Goal: Information Seeking & Learning: Compare options

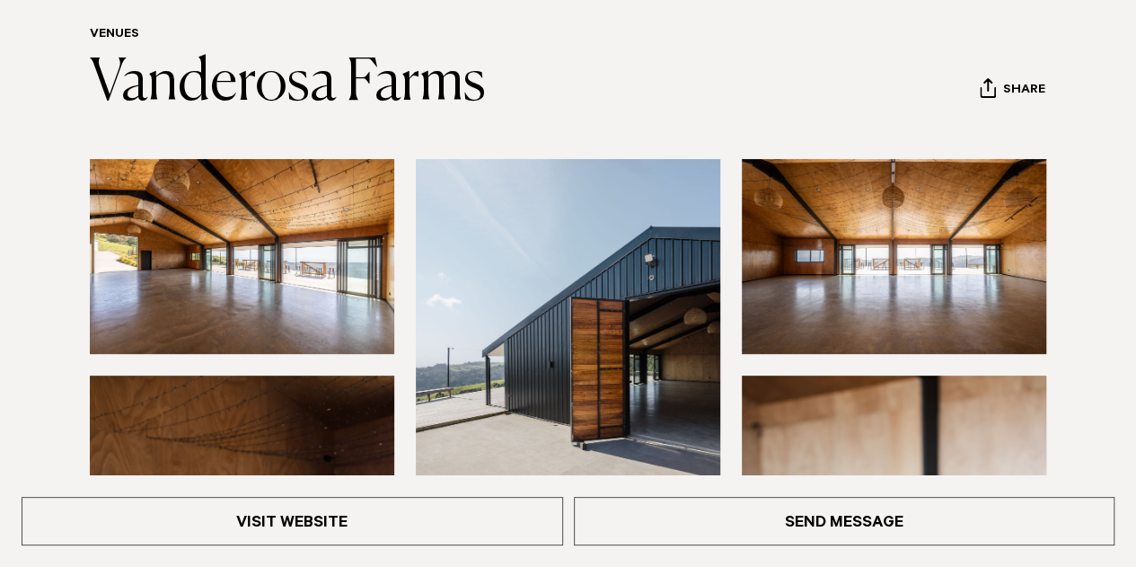
scroll to position [203, 0]
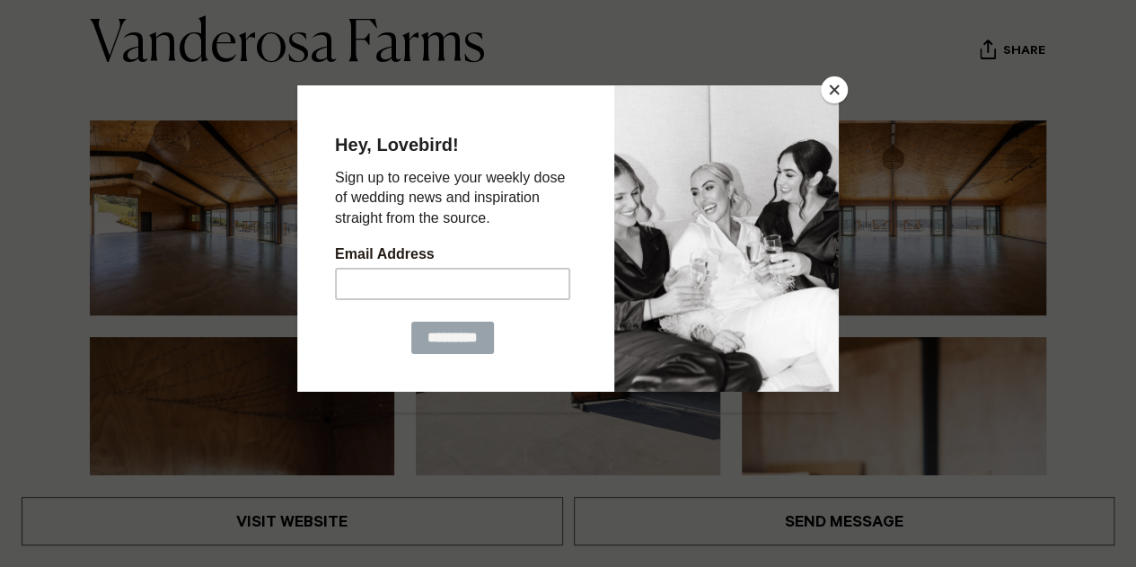
click at [839, 88] on button "Close" at bounding box center [834, 89] width 27 height 27
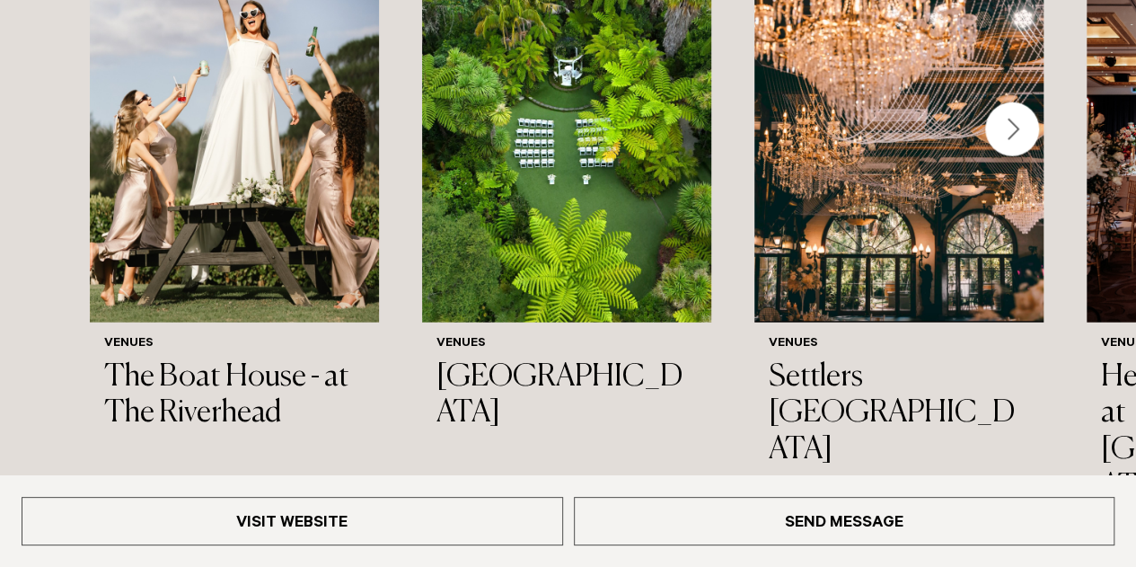
scroll to position [2217, 0]
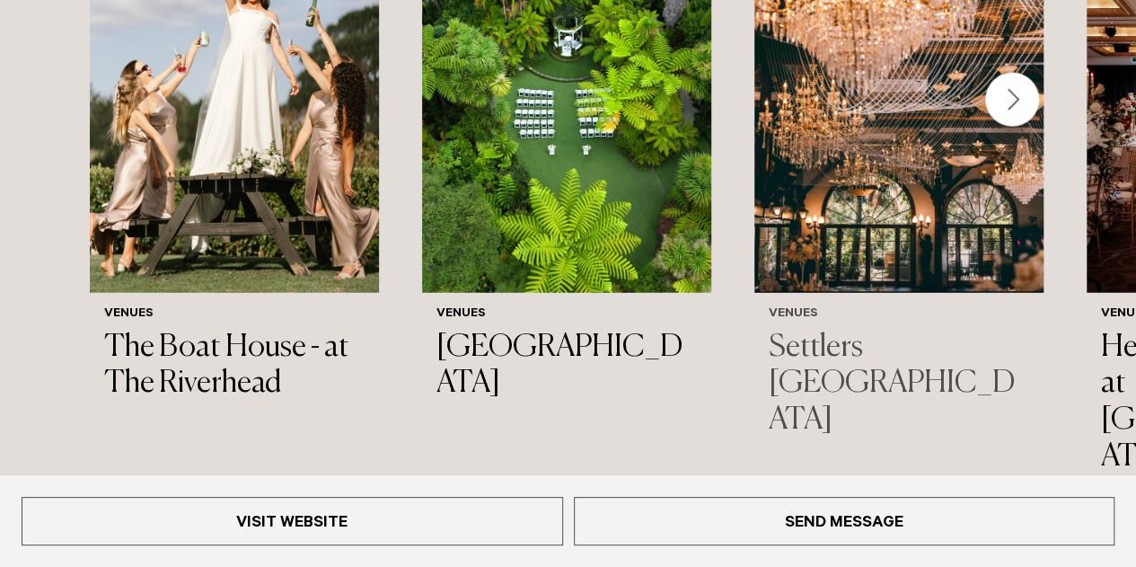
click at [844, 330] on h3 "Settlers [GEOGRAPHIC_DATA]" at bounding box center [899, 385] width 260 height 110
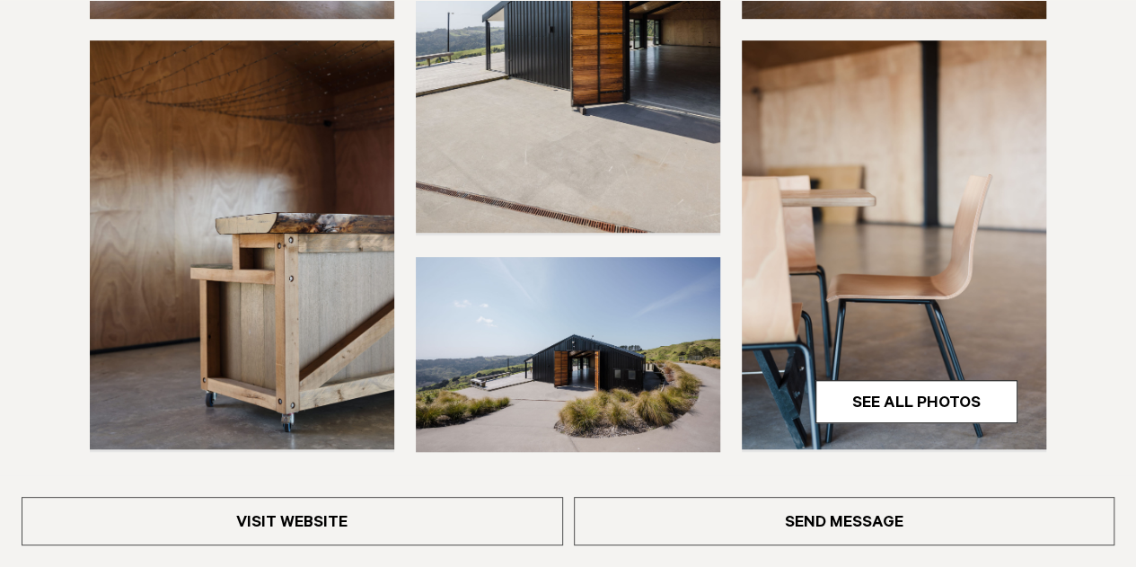
scroll to position [0, 0]
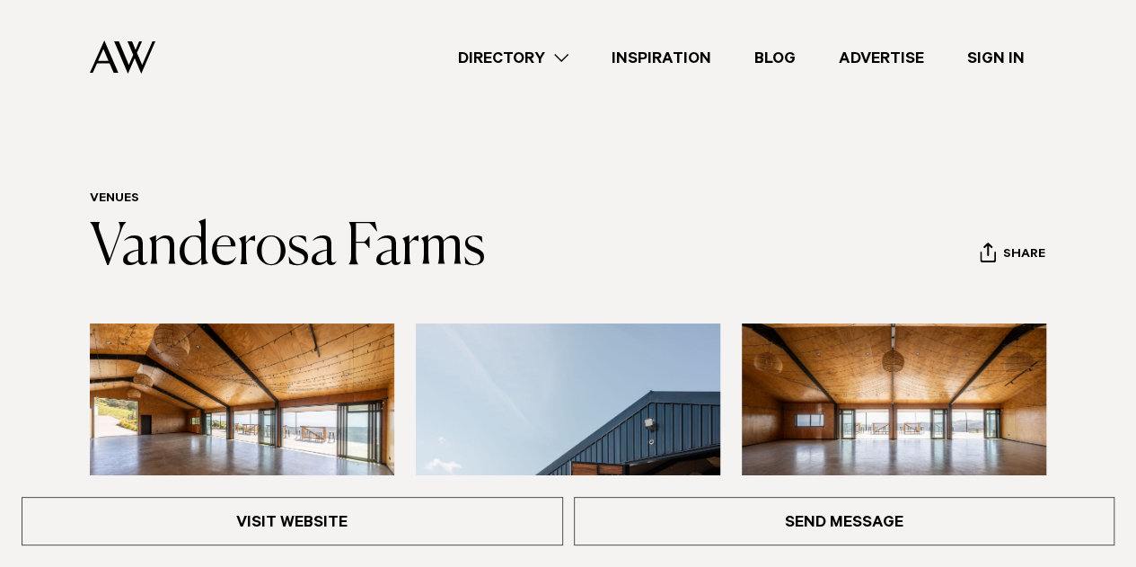
click at [524, 60] on link "Directory" at bounding box center [513, 58] width 154 height 24
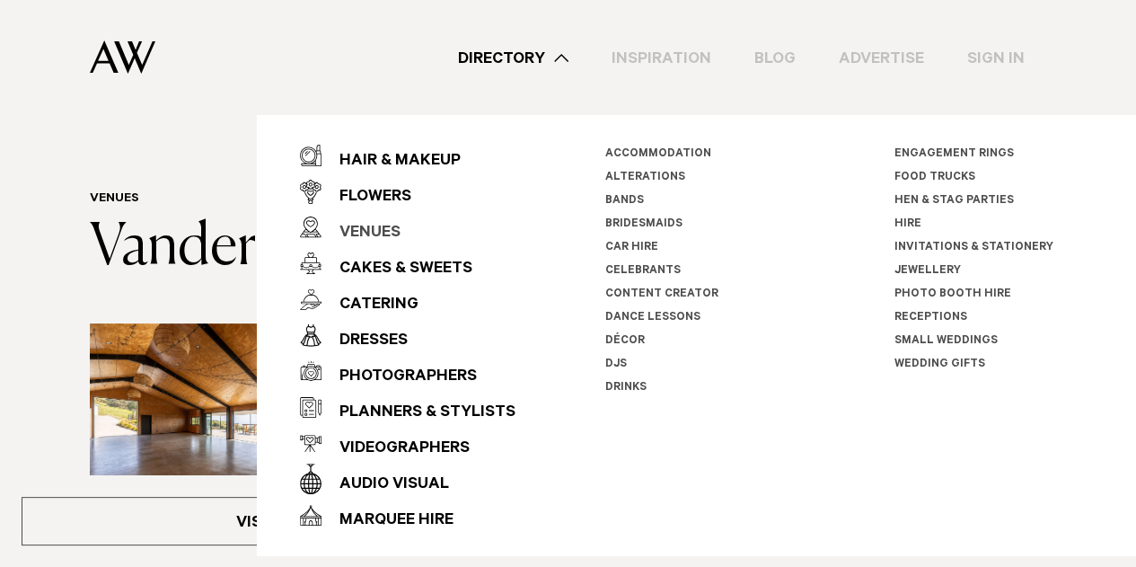
click at [392, 225] on div "Venues" at bounding box center [360, 234] width 79 height 36
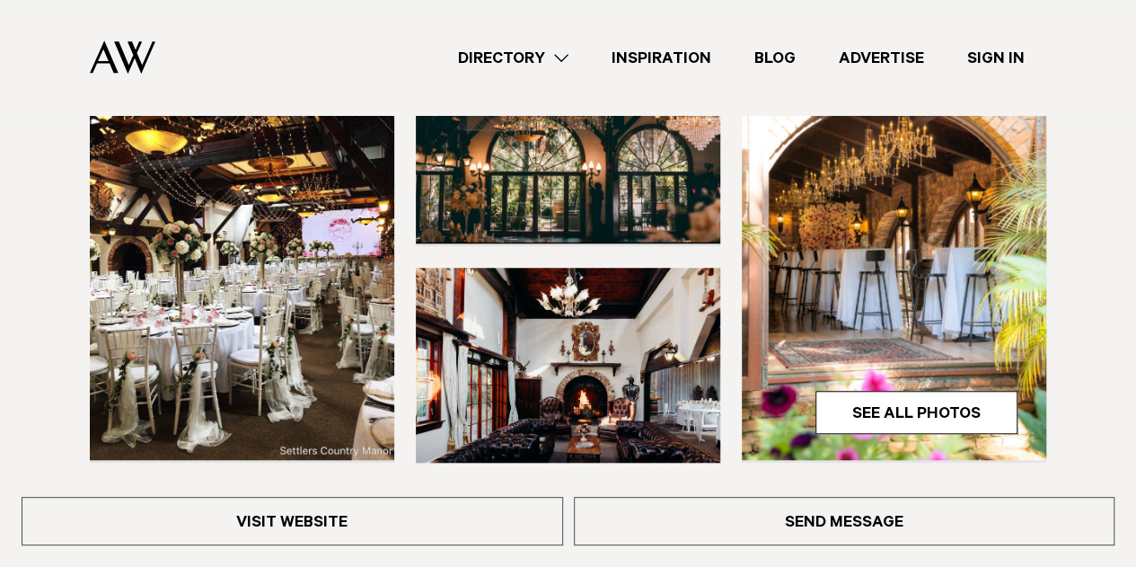
scroll to position [524, 0]
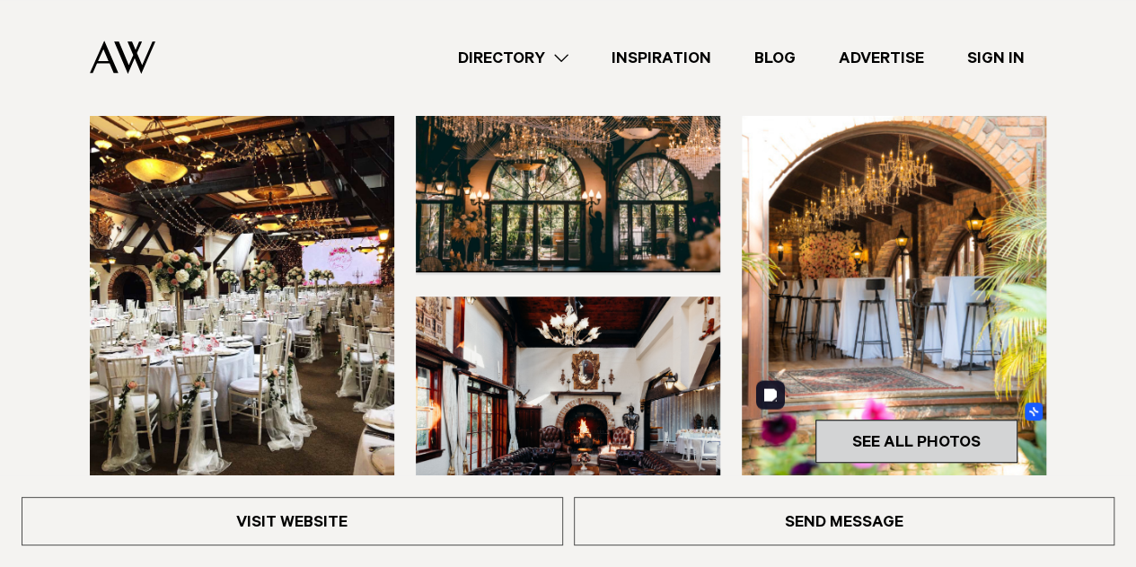
click at [916, 419] on link "See All Photos" at bounding box center [916, 440] width 202 height 43
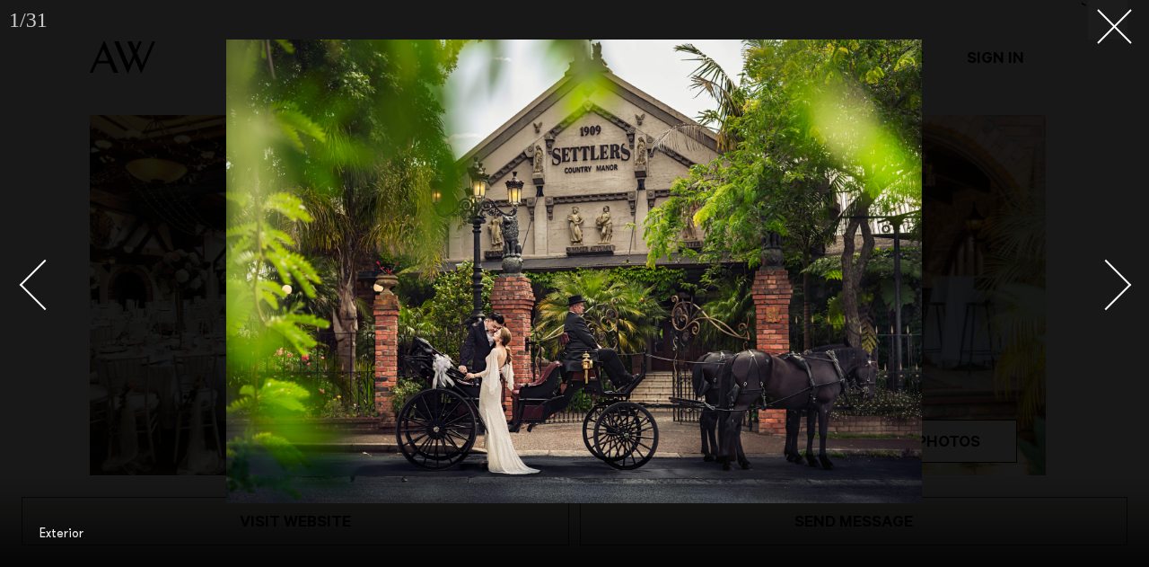
click at [1116, 267] on link at bounding box center [1096, 284] width 63 height 90
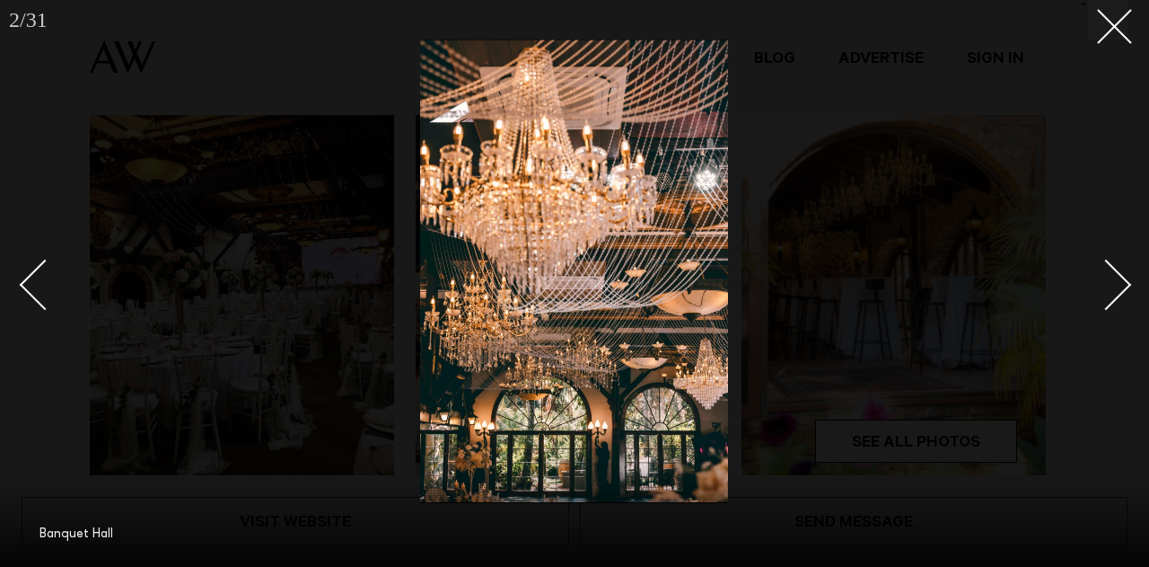
click at [1116, 267] on link at bounding box center [1096, 284] width 63 height 90
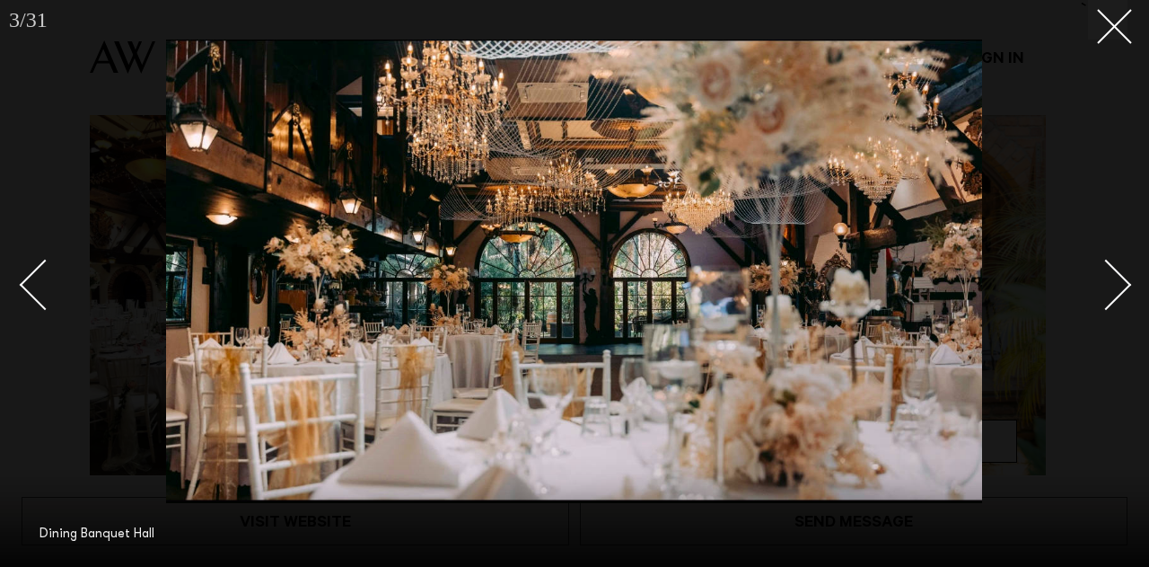
click at [1116, 267] on link at bounding box center [1096, 284] width 63 height 90
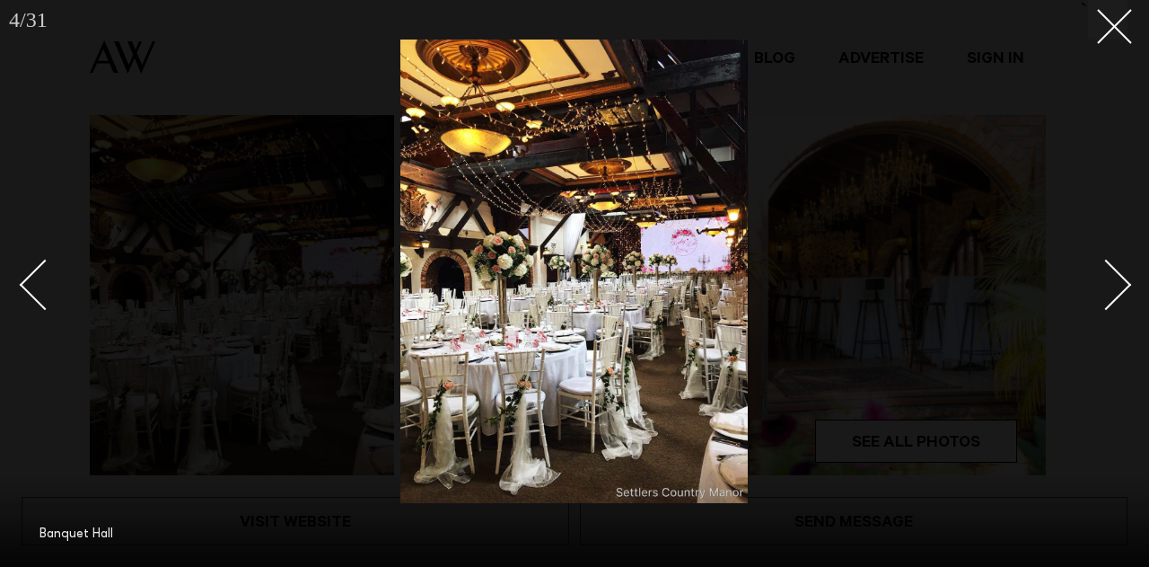
click at [1116, 267] on link at bounding box center [1096, 284] width 63 height 90
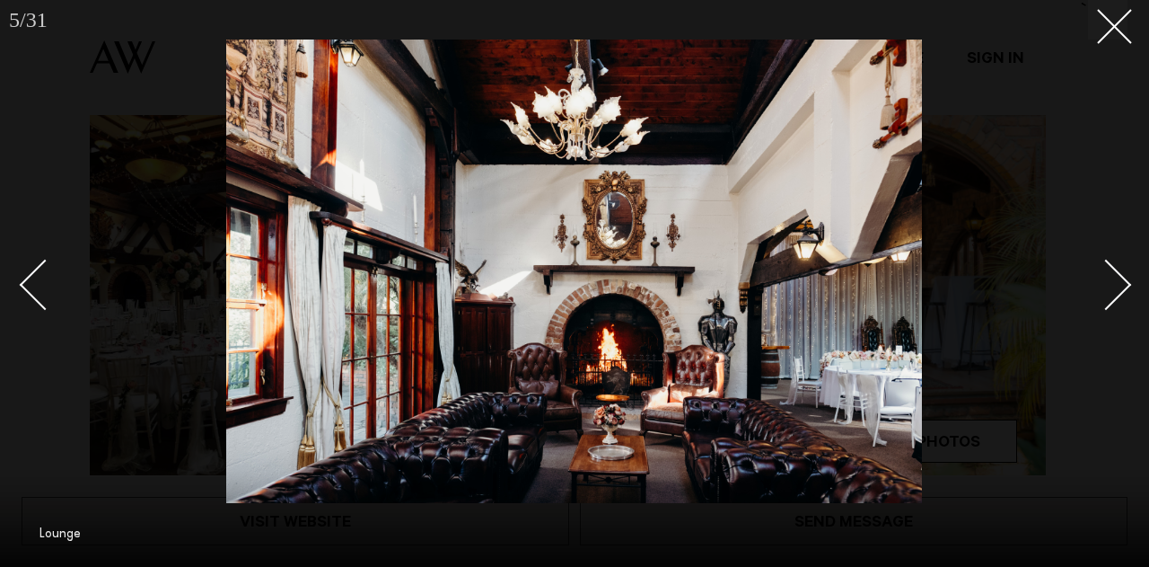
click at [1116, 267] on link at bounding box center [1096, 284] width 63 height 90
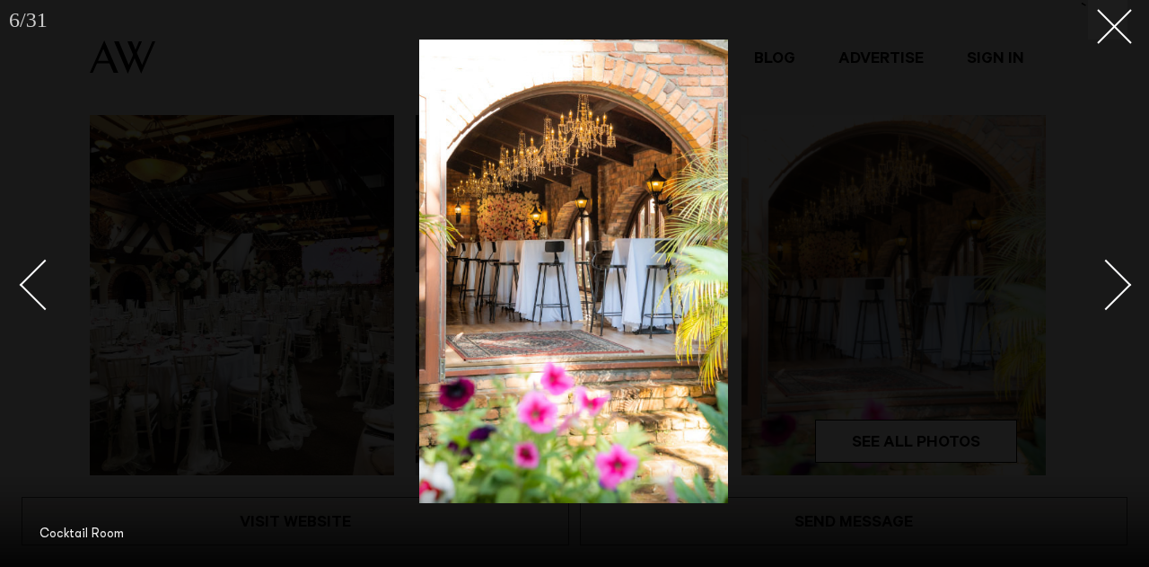
click at [1116, 267] on link at bounding box center [1096, 284] width 63 height 90
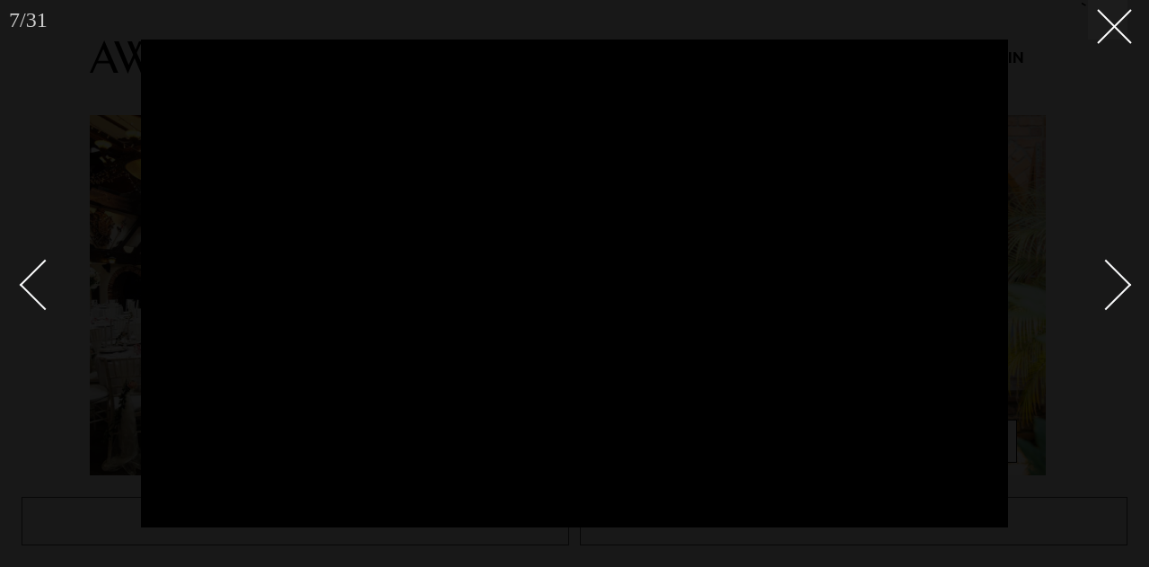
click at [1116, 267] on link at bounding box center [1096, 284] width 63 height 90
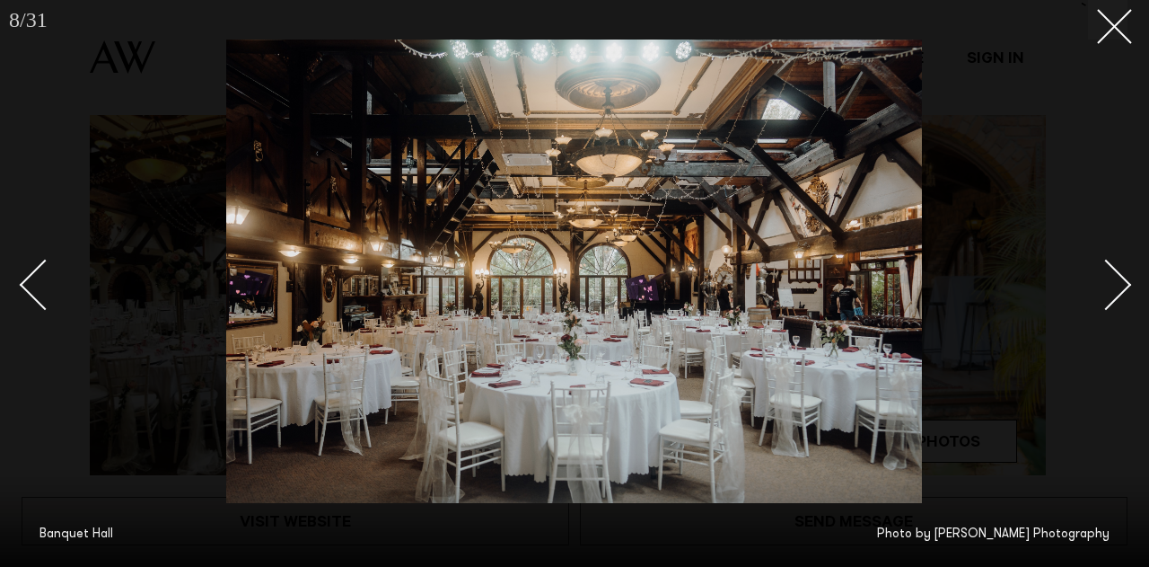
click at [1116, 267] on link at bounding box center [1096, 284] width 63 height 90
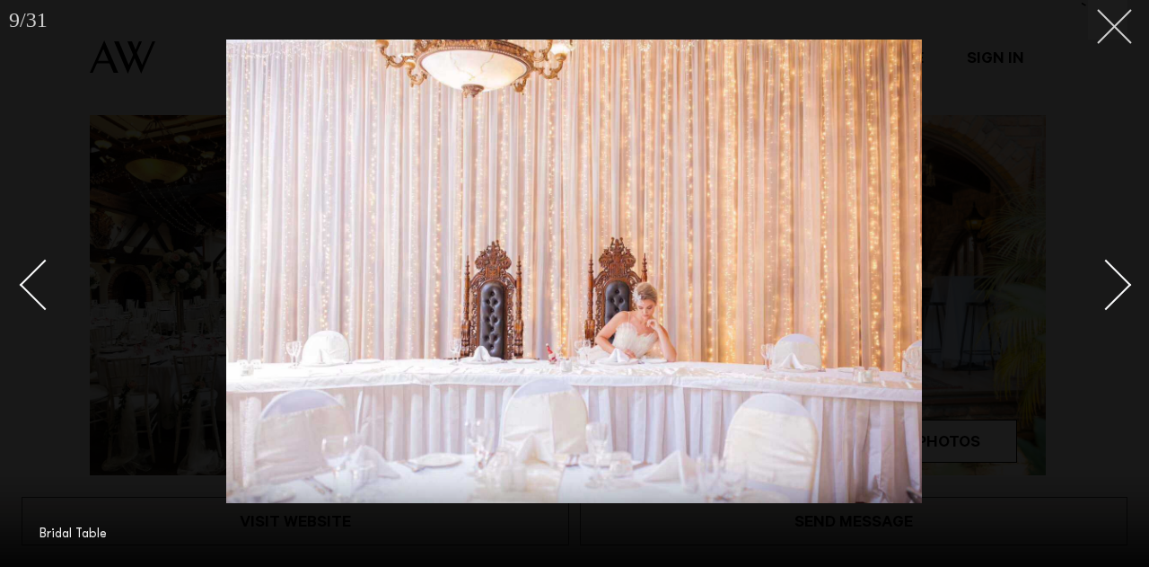
click at [1110, 26] on icon at bounding box center [1108, 20] width 22 height 22
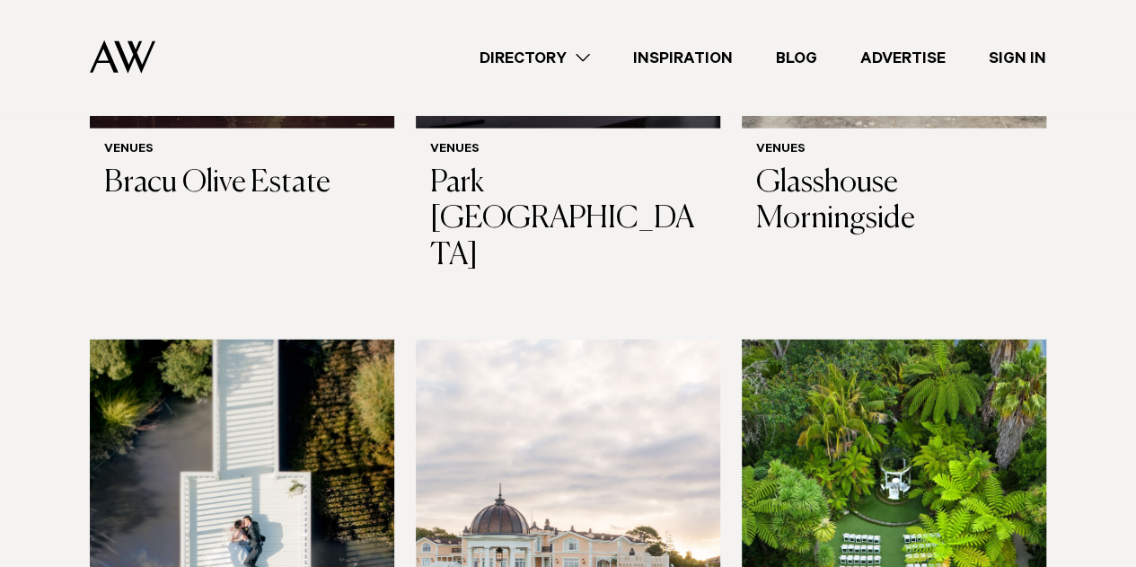
scroll to position [2276, 0]
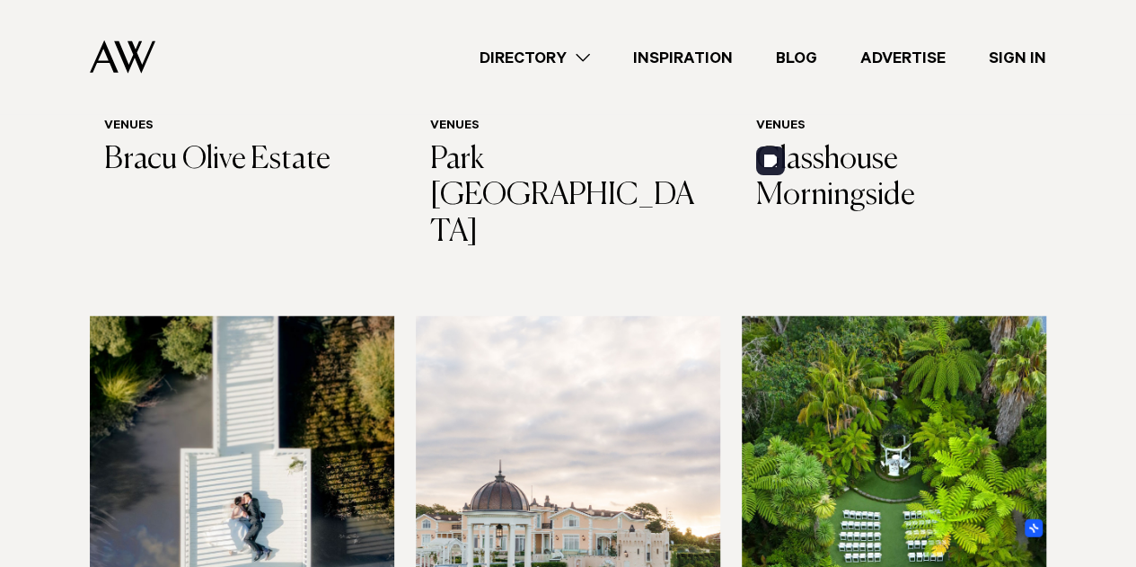
click at [1009, 316] on img at bounding box center [894, 520] width 304 height 409
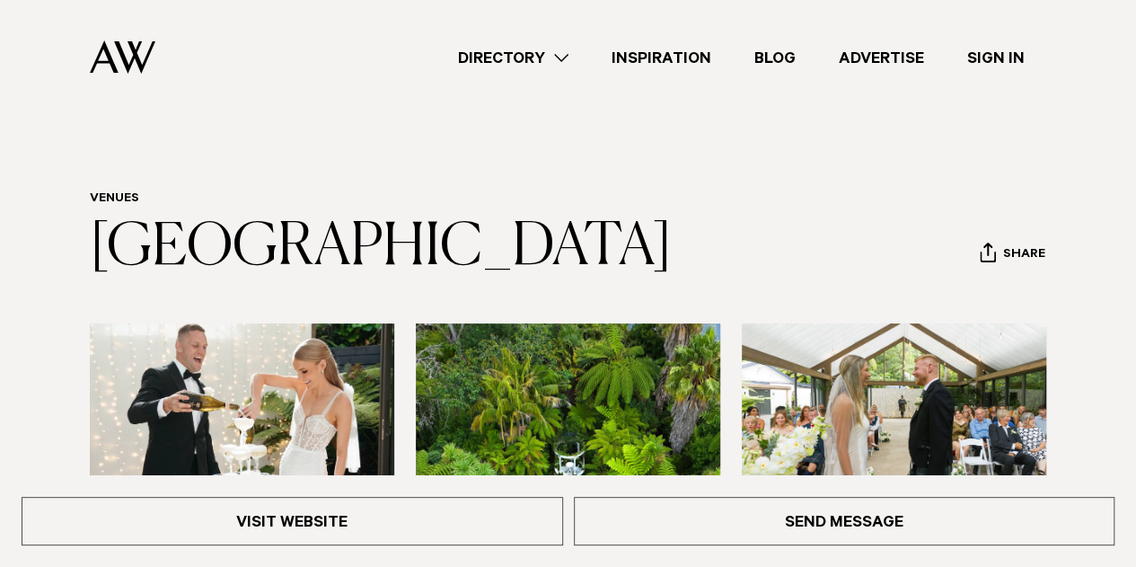
click at [514, 51] on link "Directory" at bounding box center [513, 58] width 154 height 24
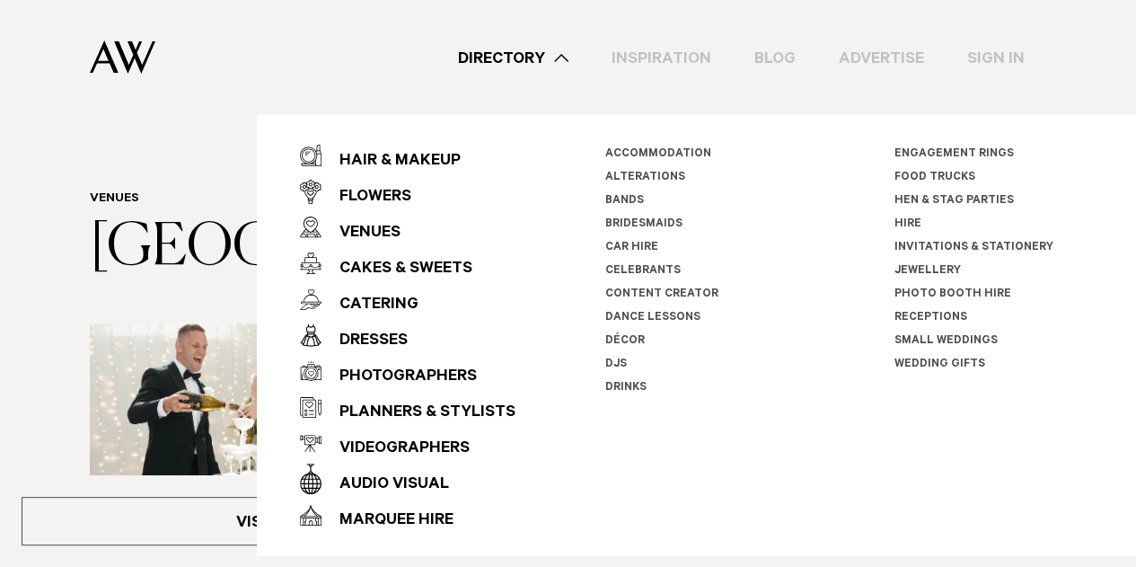
click at [964, 154] on link "Engagement Rings" at bounding box center [953, 154] width 119 height 13
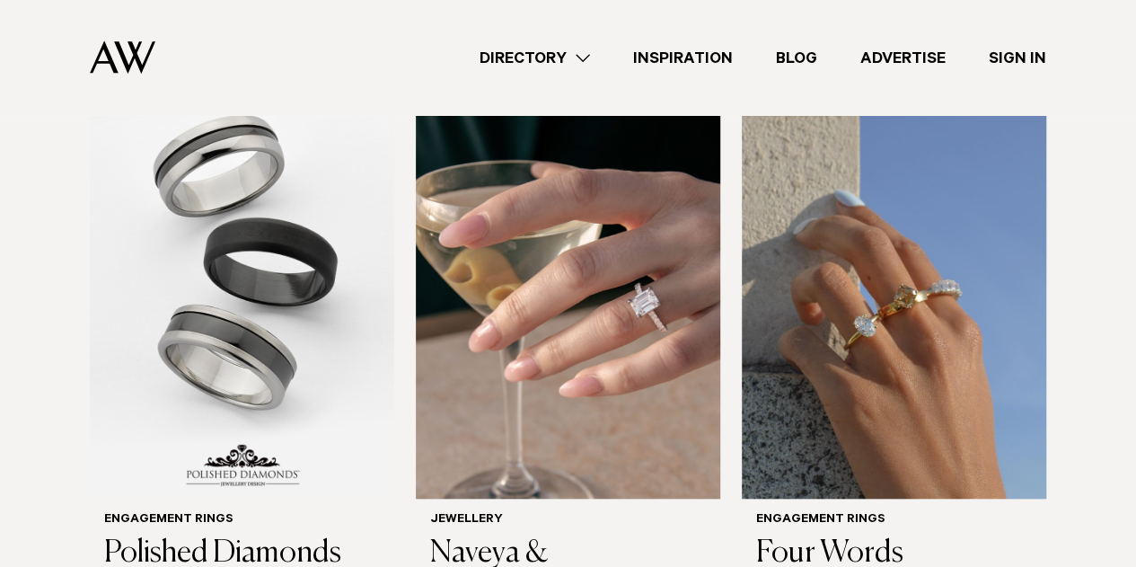
scroll to position [598, 0]
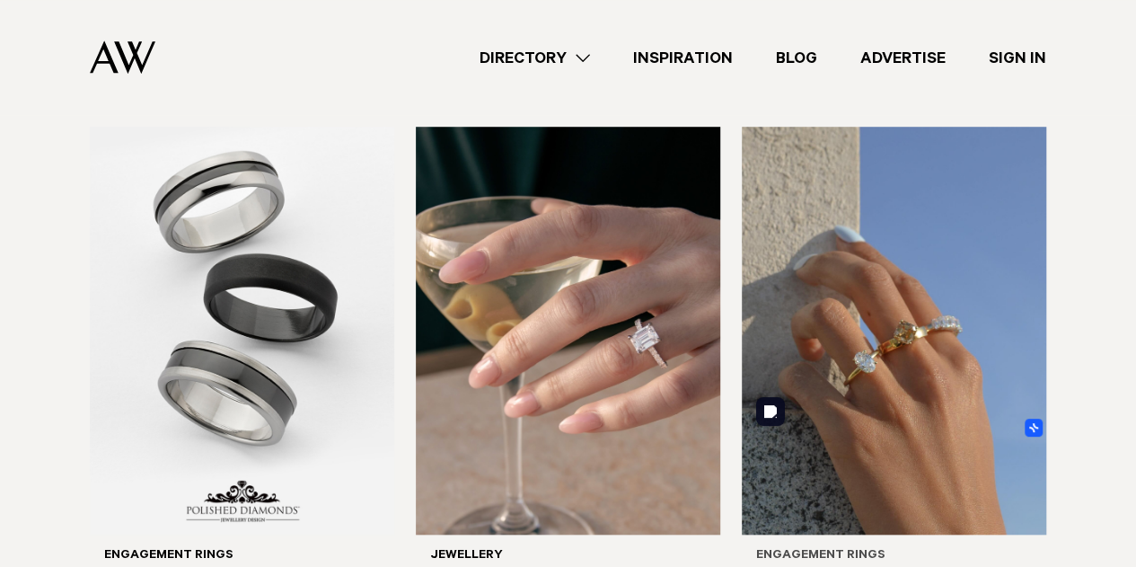
click at [884, 333] on img at bounding box center [894, 331] width 304 height 409
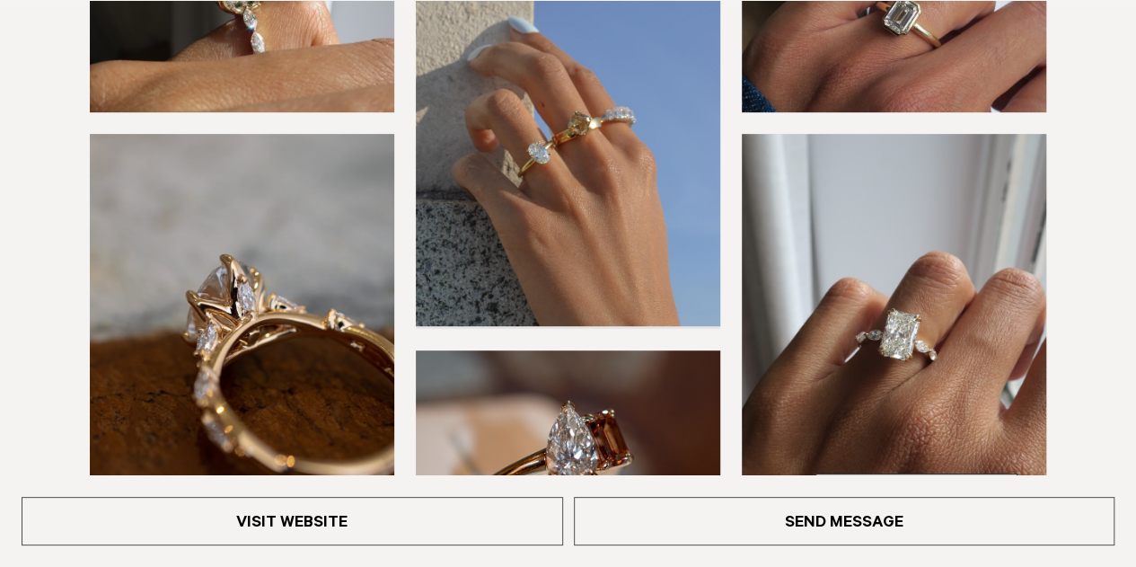
scroll to position [633, 0]
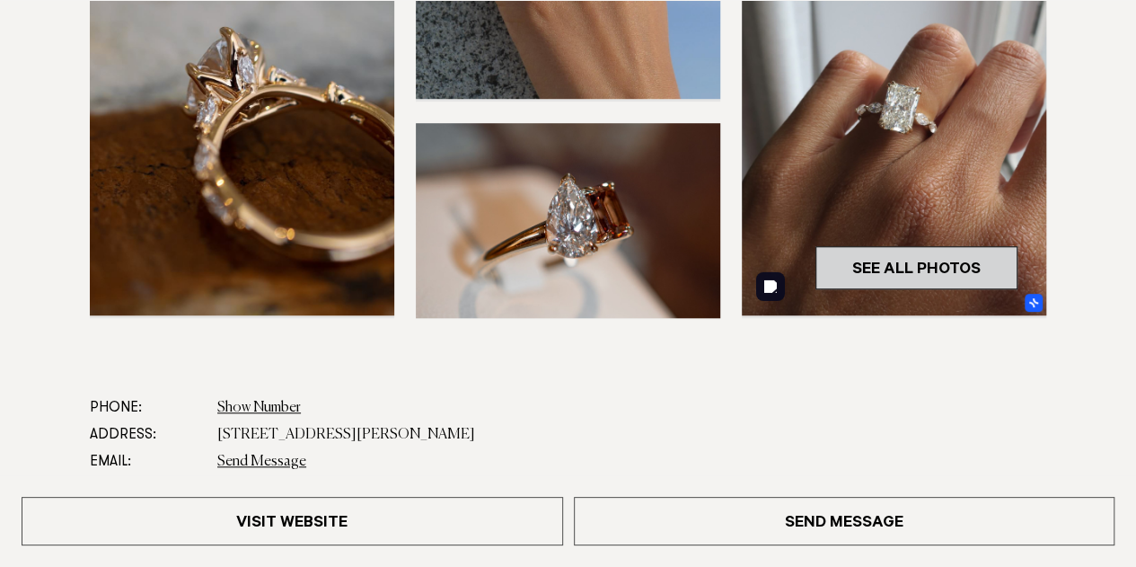
click at [941, 267] on link "See All Photos" at bounding box center [916, 267] width 202 height 43
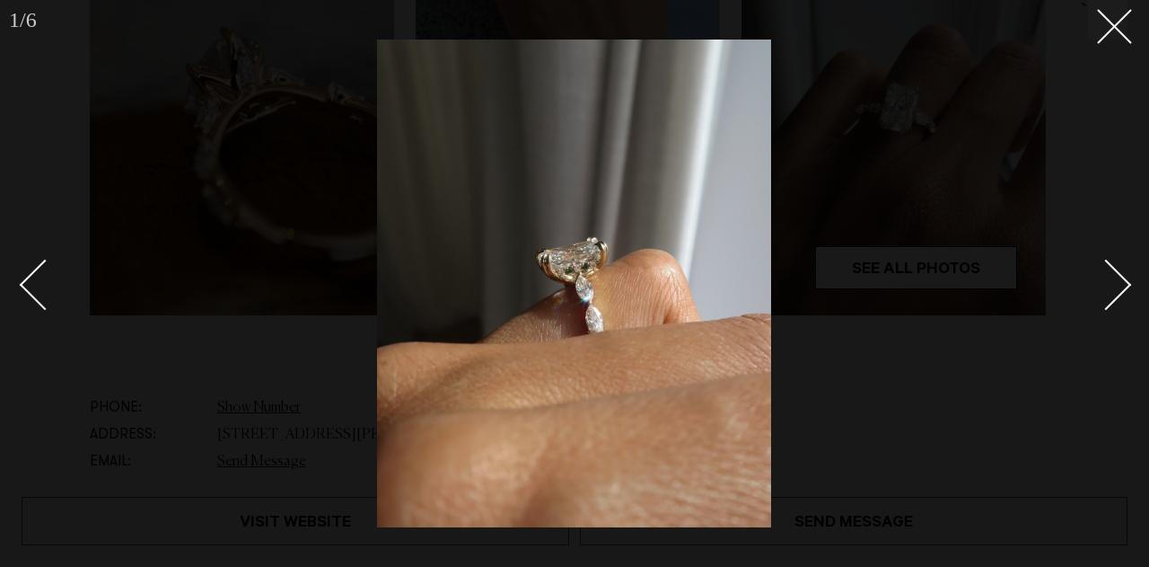
click at [1114, 278] on div "Next slide" at bounding box center [1106, 284] width 51 height 51
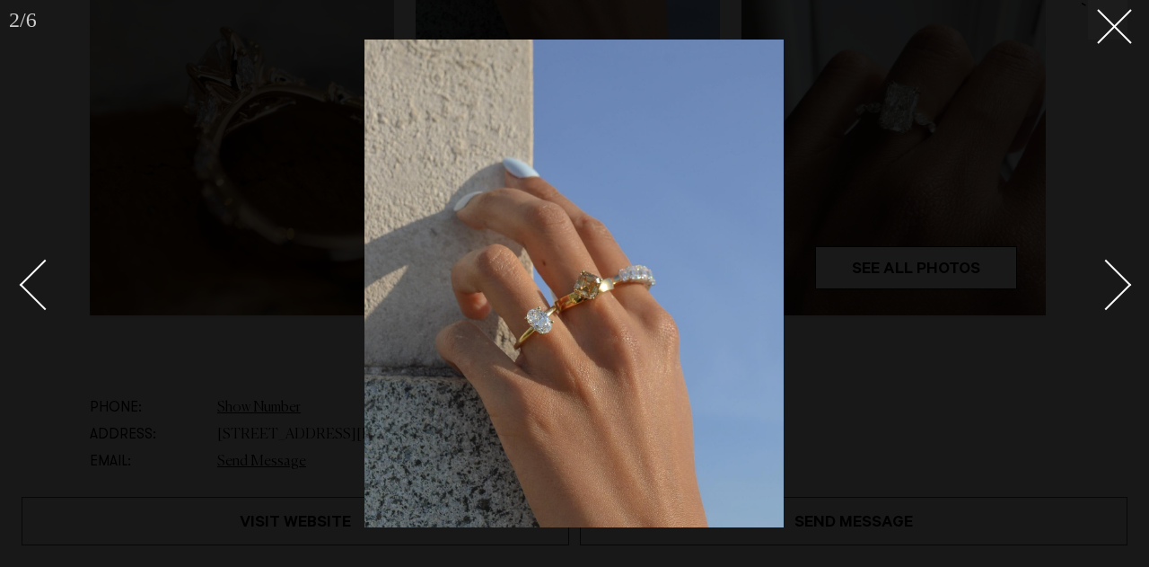
click at [1114, 278] on div "Next slide" at bounding box center [1106, 284] width 51 height 51
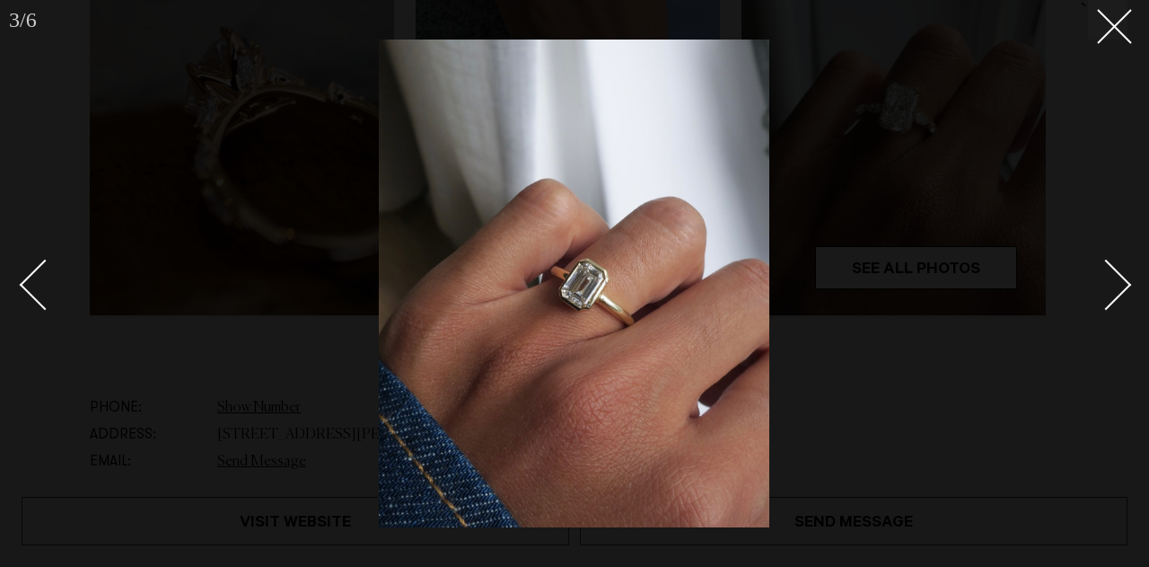
click at [1114, 278] on div "Next slide" at bounding box center [1106, 284] width 51 height 51
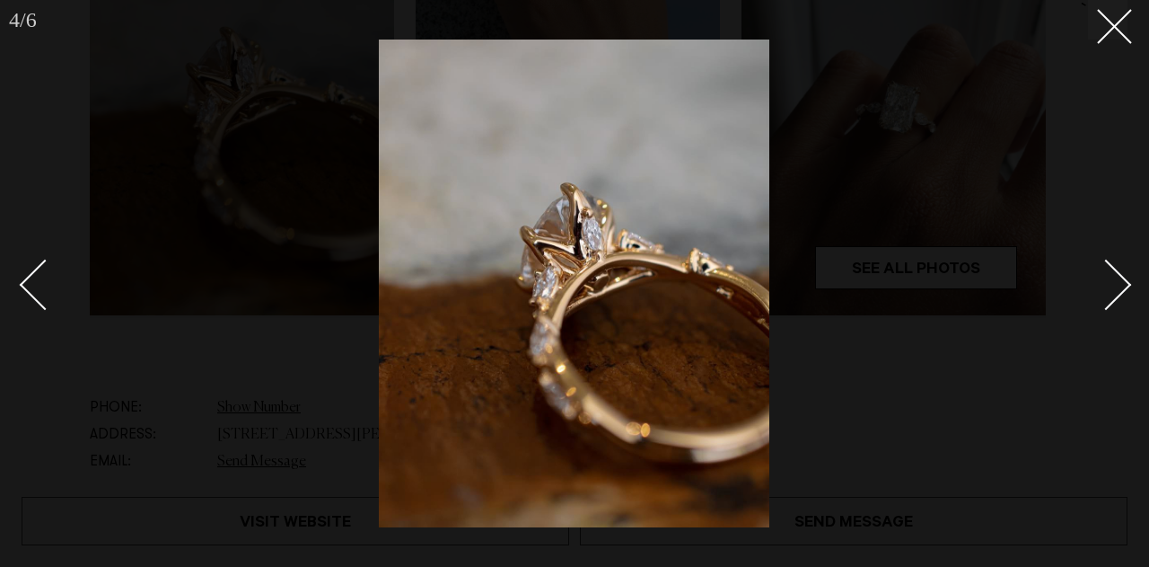
click at [1114, 278] on div "Next slide" at bounding box center [1106, 284] width 51 height 51
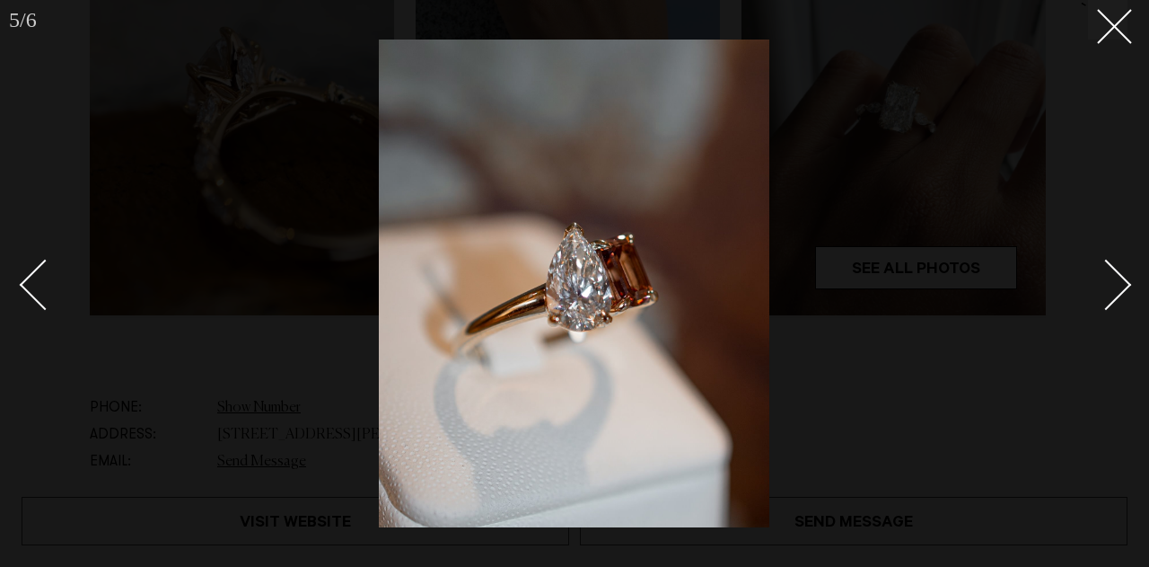
click at [1114, 278] on div "Next slide" at bounding box center [1106, 284] width 51 height 51
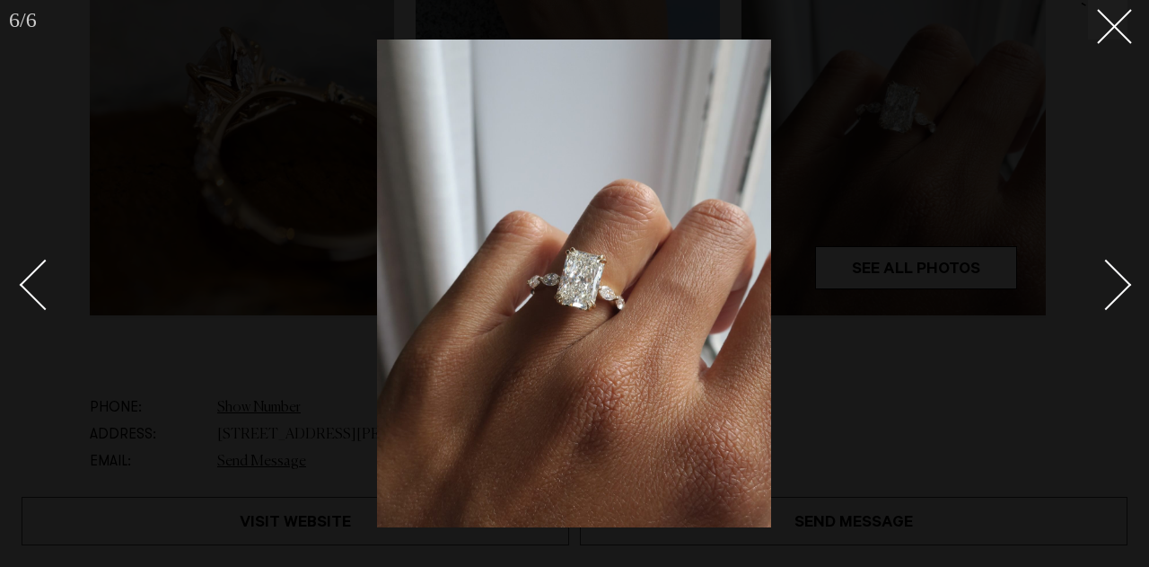
click at [1114, 278] on div "Next slide" at bounding box center [1106, 284] width 51 height 51
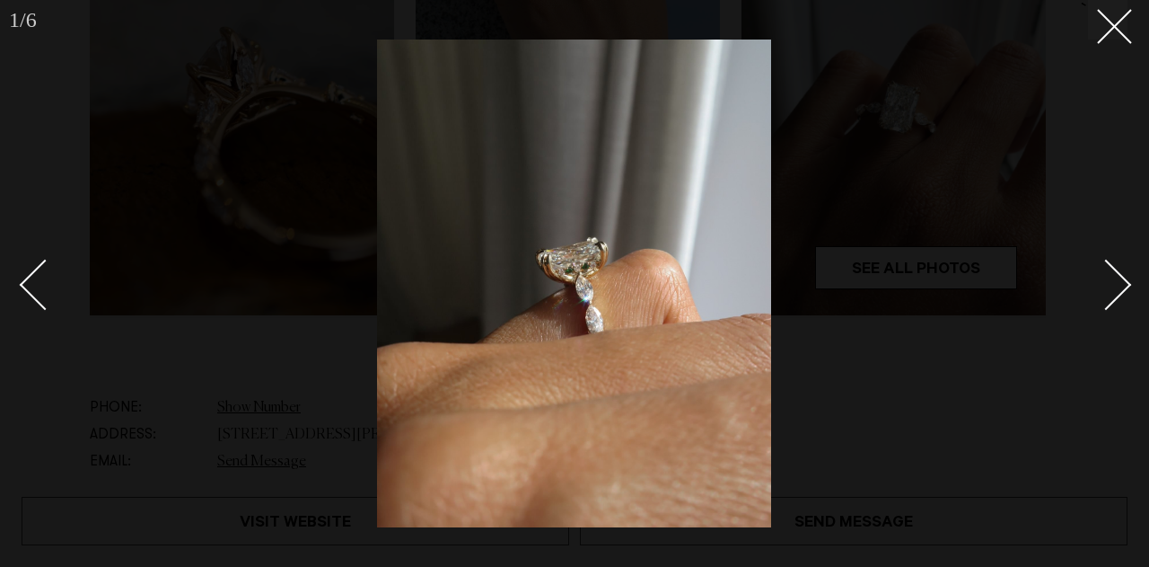
click at [1114, 278] on div "Next slide" at bounding box center [1106, 284] width 51 height 51
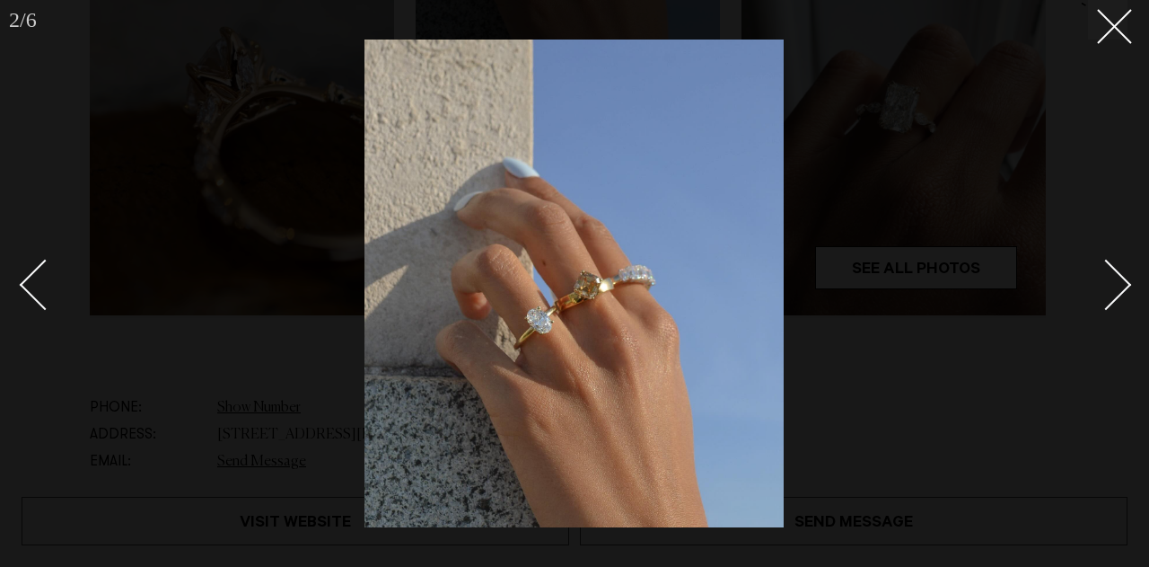
click at [1114, 278] on div "Next slide" at bounding box center [1106, 284] width 51 height 51
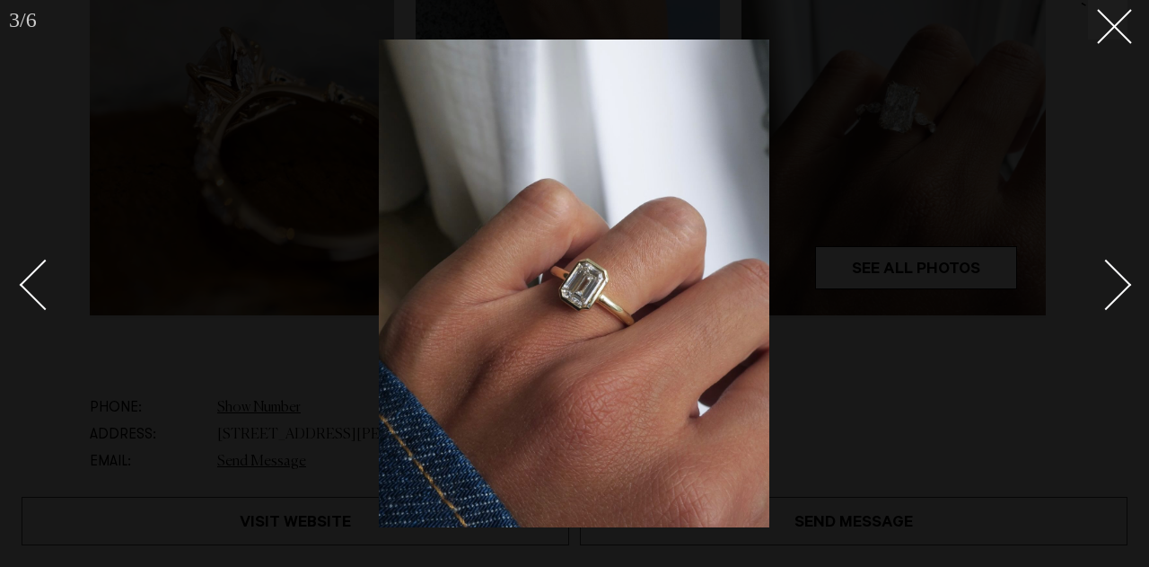
click at [1118, 288] on div "Next slide" at bounding box center [1106, 284] width 51 height 51
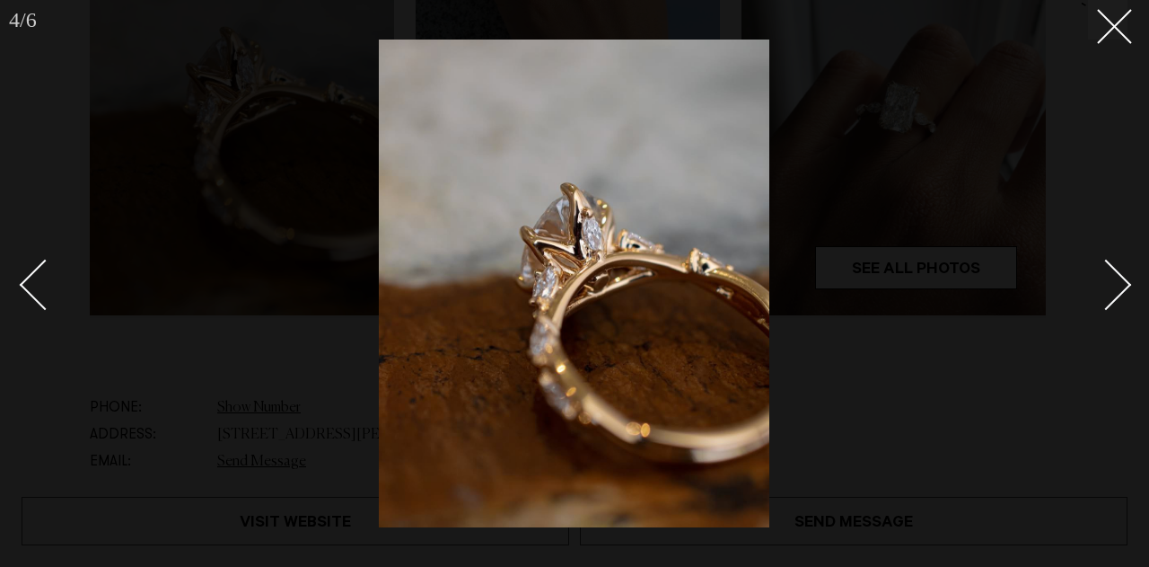
click at [1118, 288] on div "Next slide" at bounding box center [1106, 284] width 51 height 51
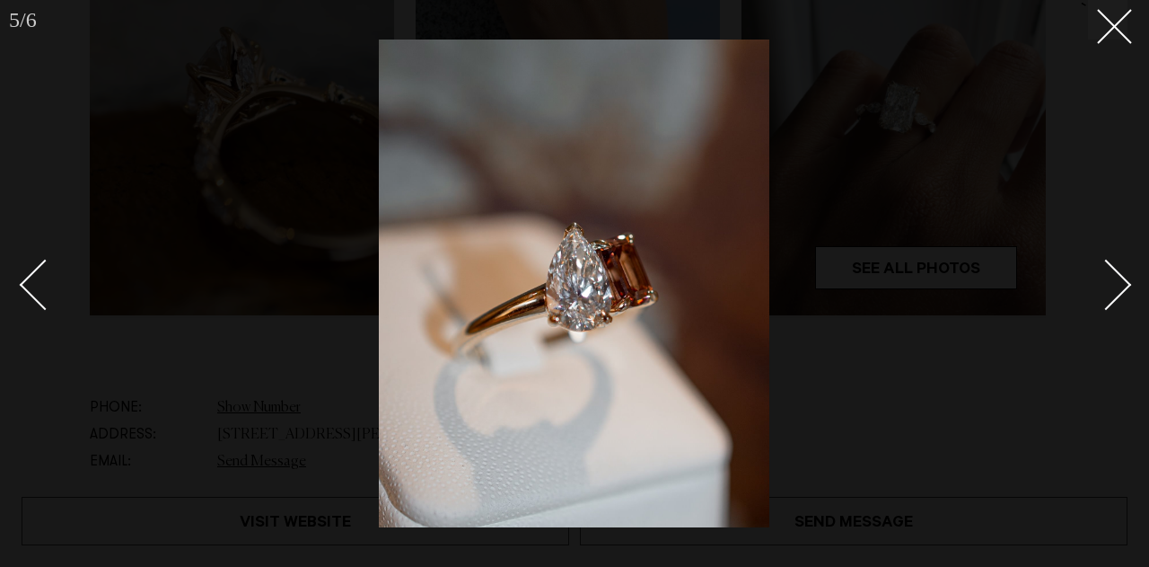
click at [1118, 288] on div "Next slide" at bounding box center [1106, 284] width 51 height 51
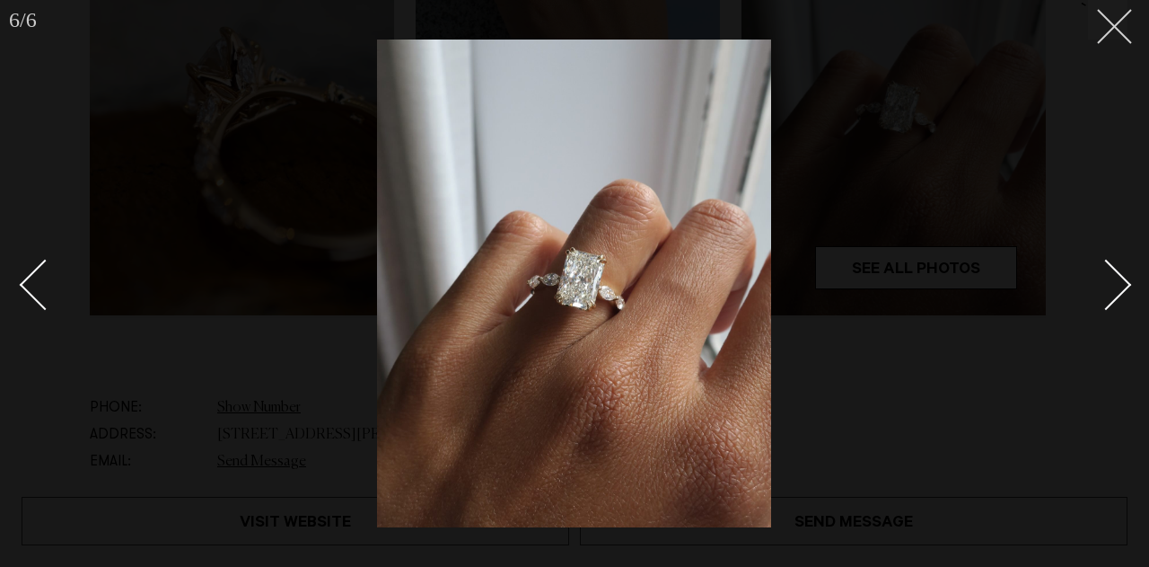
click at [1118, 19] on icon at bounding box center [1108, 20] width 22 height 22
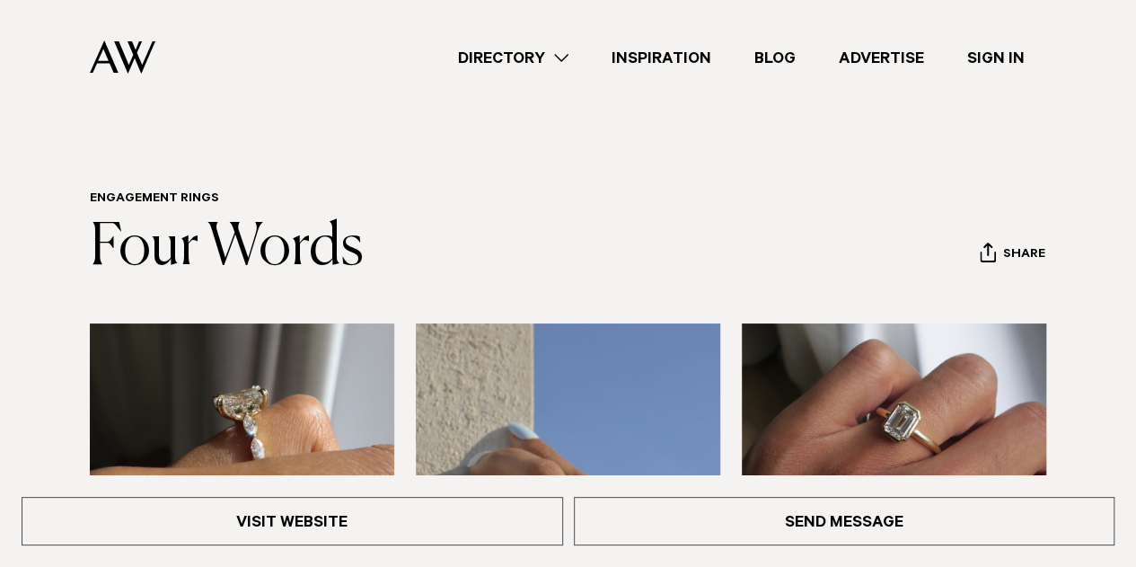
click at [499, 57] on link "Directory" at bounding box center [513, 58] width 154 height 24
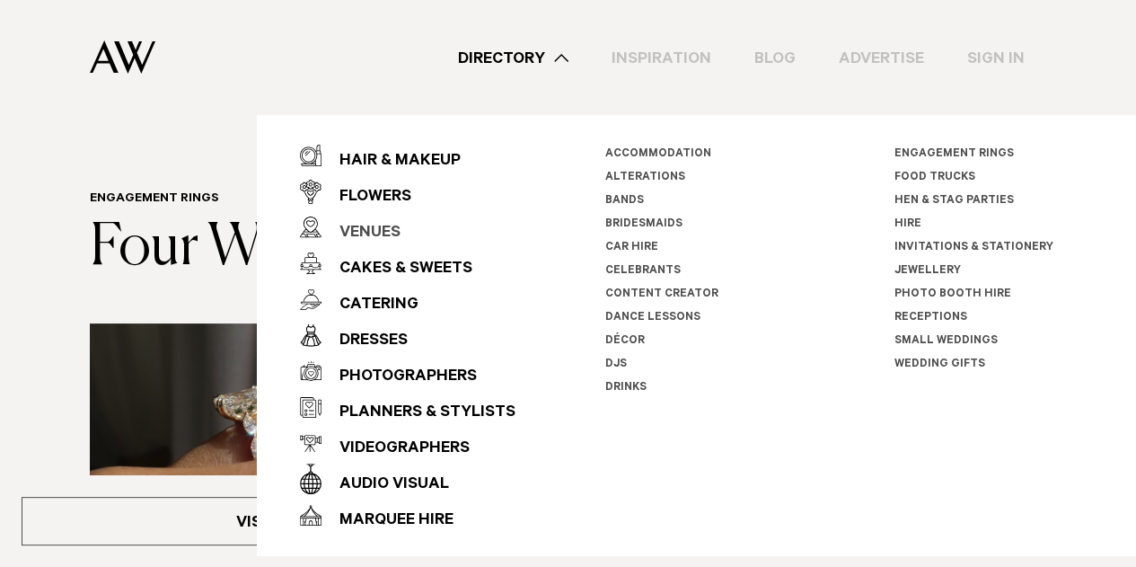
click at [372, 230] on div "Venues" at bounding box center [360, 234] width 79 height 36
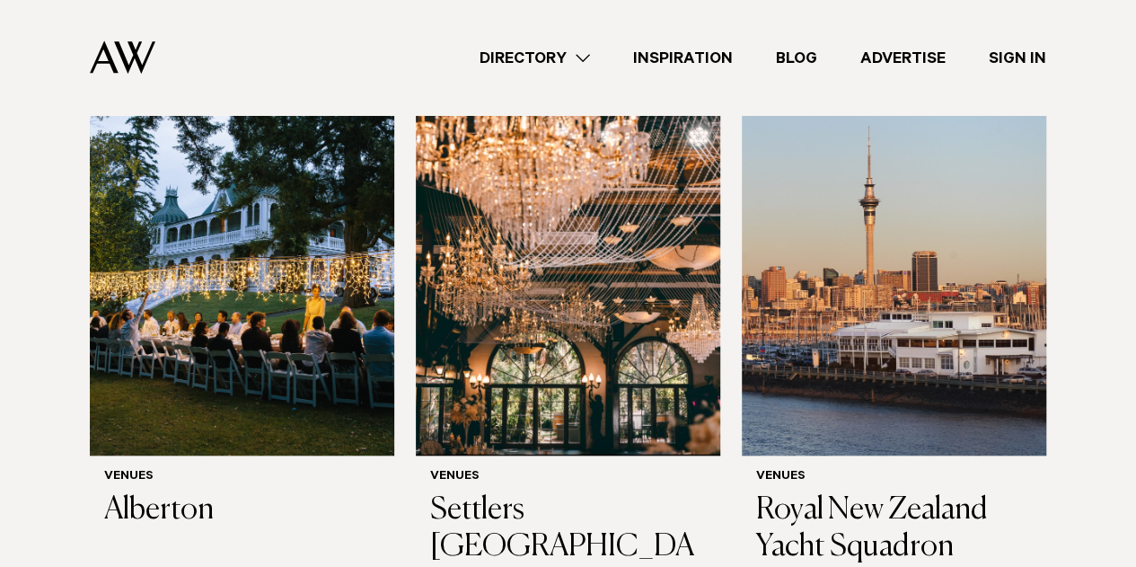
scroll to position [623, 0]
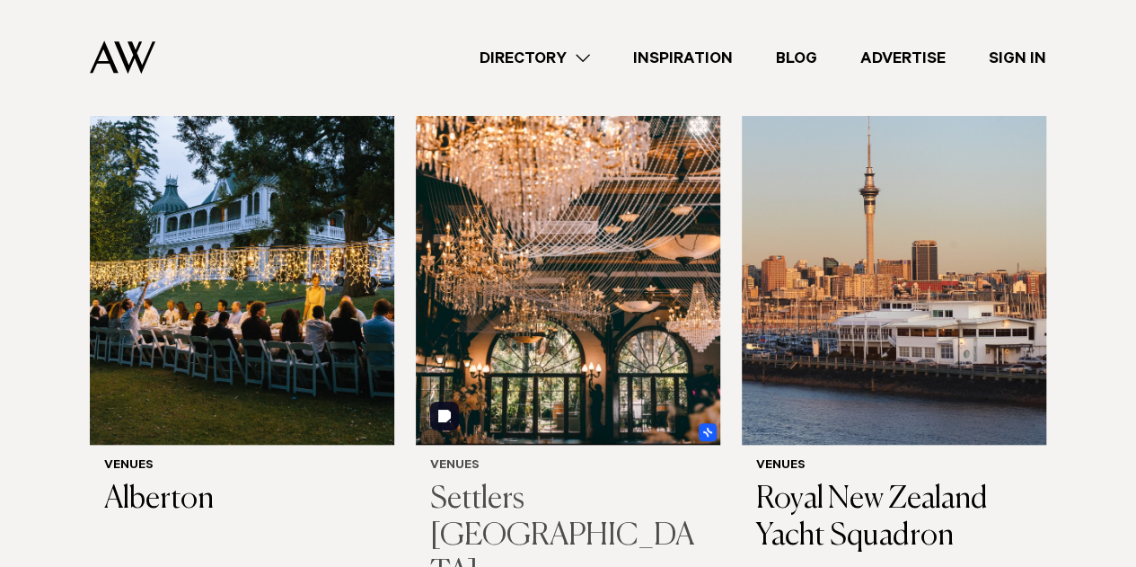
click at [548, 195] on img at bounding box center [568, 241] width 304 height 409
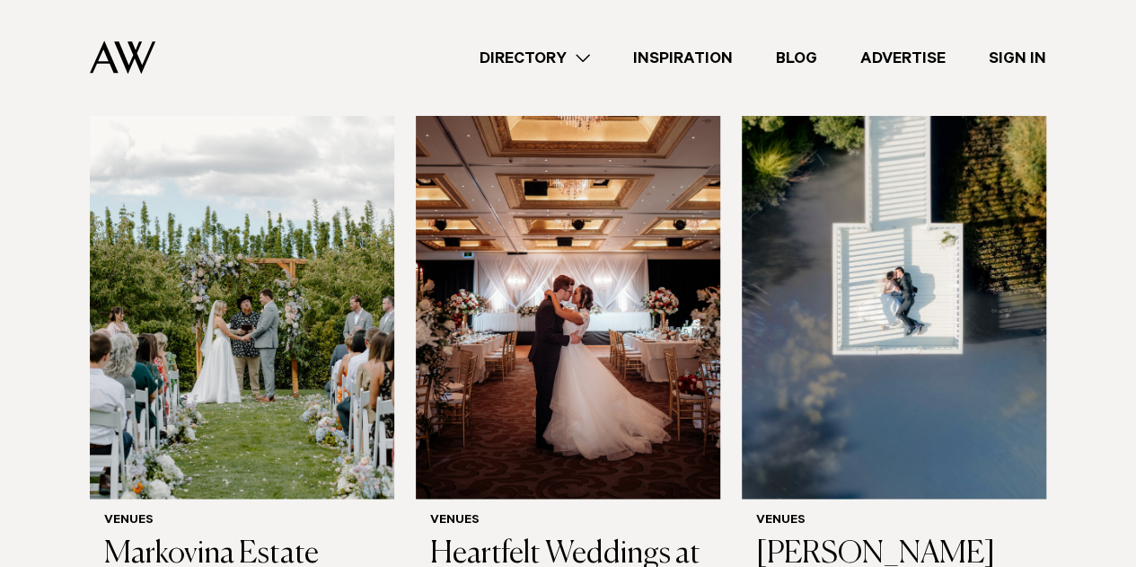
scroll to position [1224, 0]
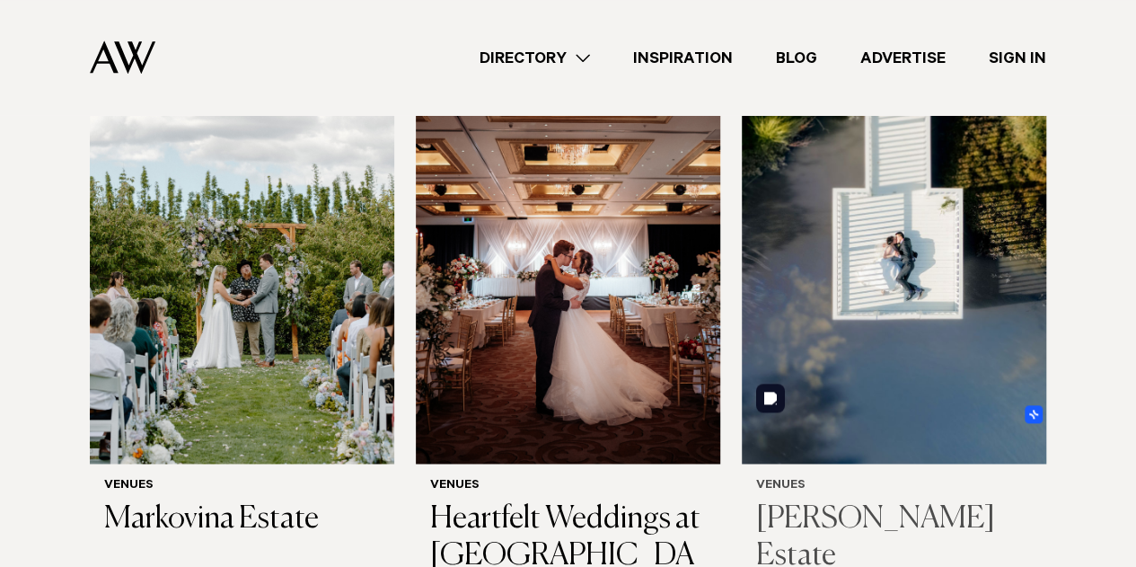
click at [986, 233] on img at bounding box center [894, 260] width 304 height 409
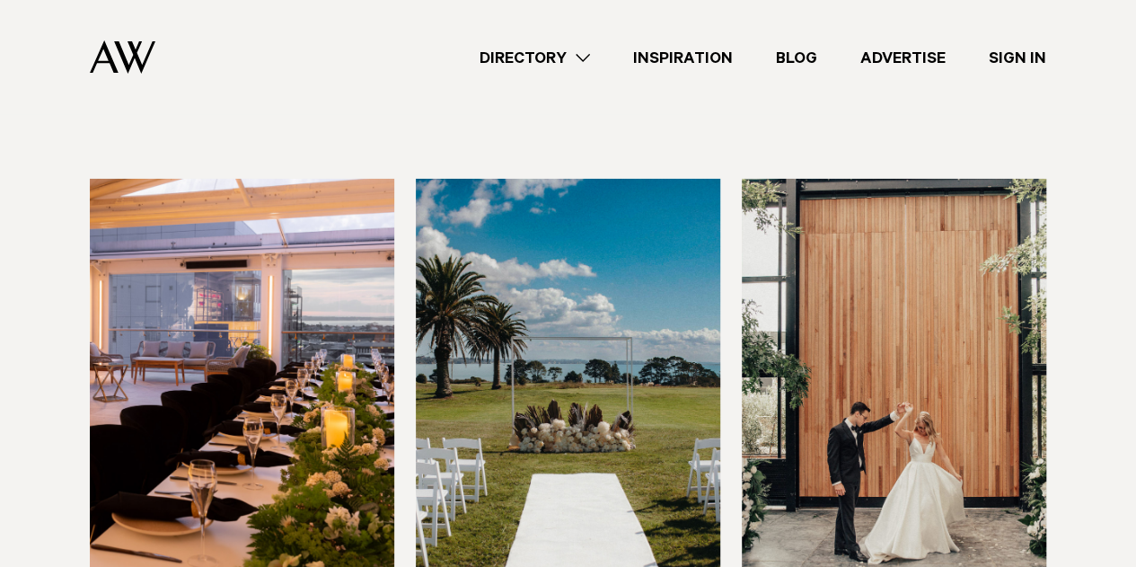
scroll to position [3066, 0]
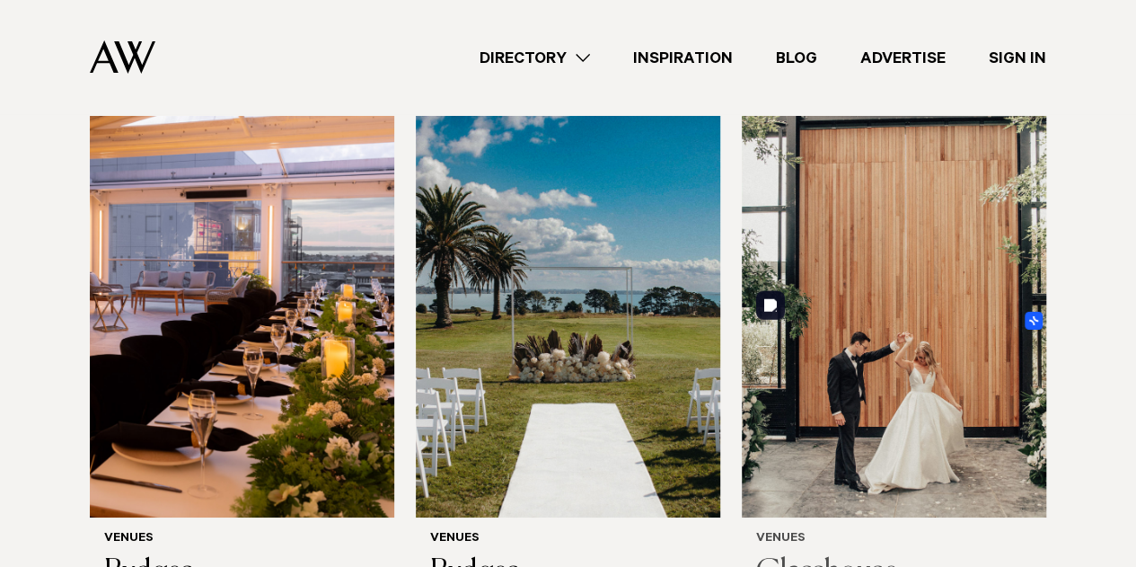
click at [925, 162] on img at bounding box center [894, 313] width 304 height 409
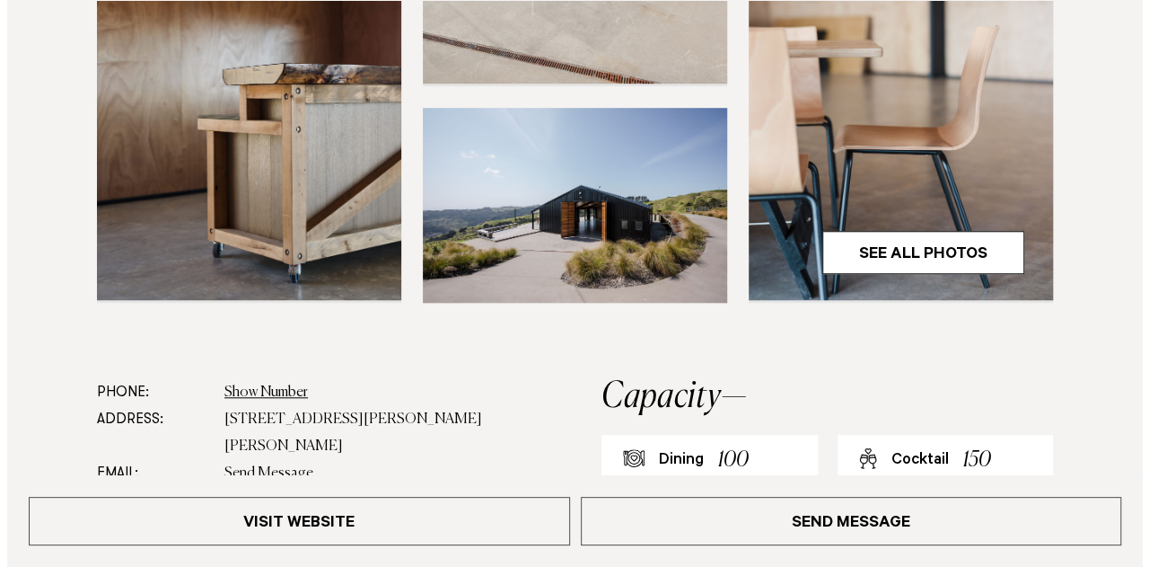
scroll to position [652, 0]
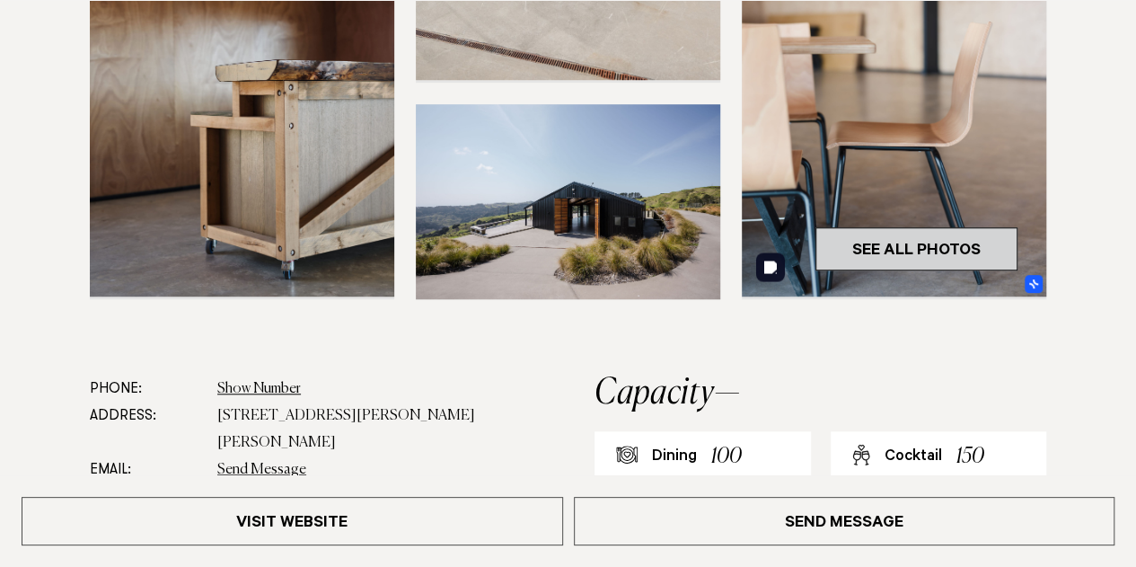
click at [927, 249] on link "See All Photos" at bounding box center [916, 248] width 202 height 43
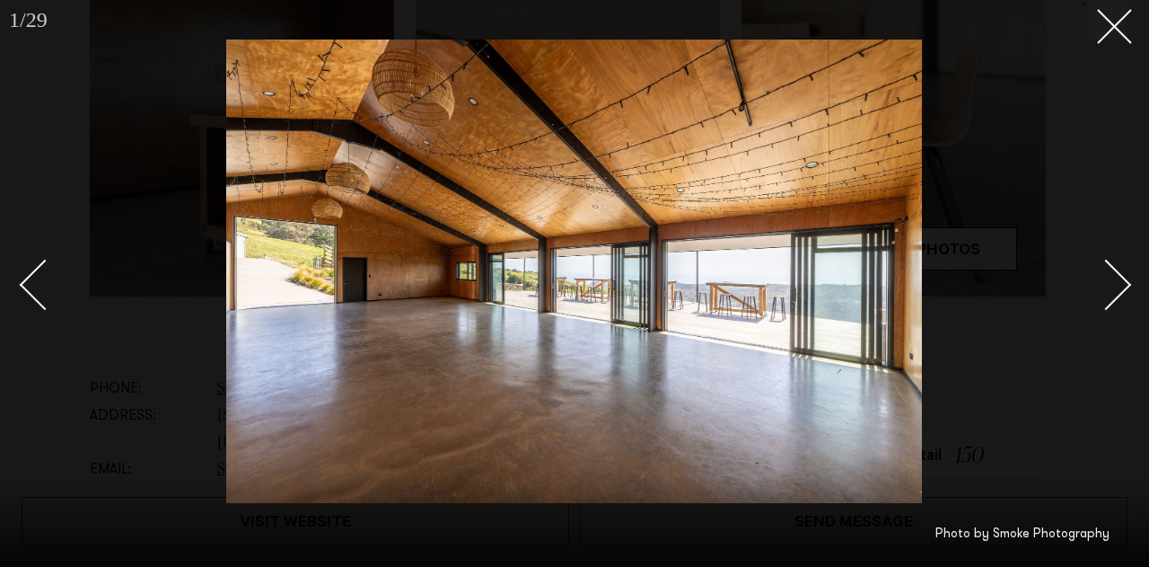
click at [1124, 295] on link at bounding box center [1096, 284] width 63 height 90
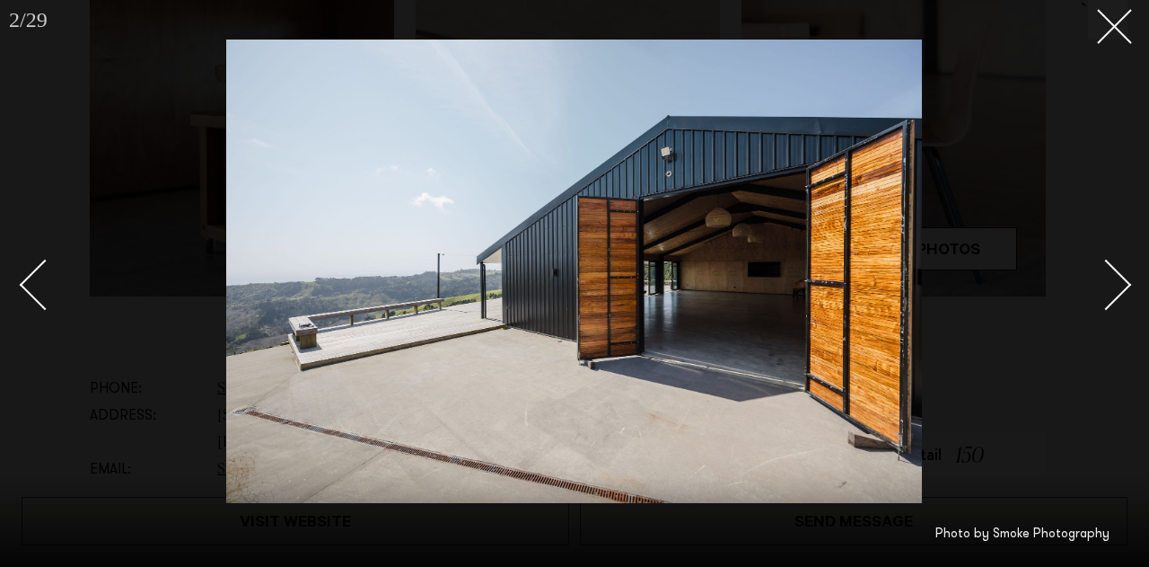
click at [1124, 295] on link at bounding box center [1096, 284] width 63 height 90
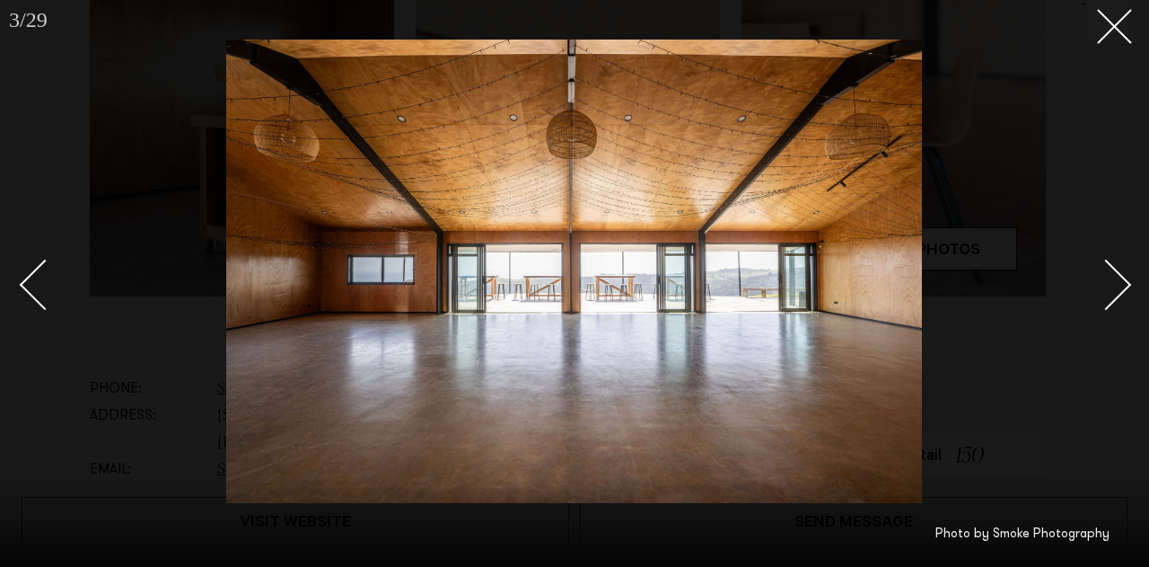
click at [1124, 295] on link at bounding box center [1096, 284] width 63 height 90
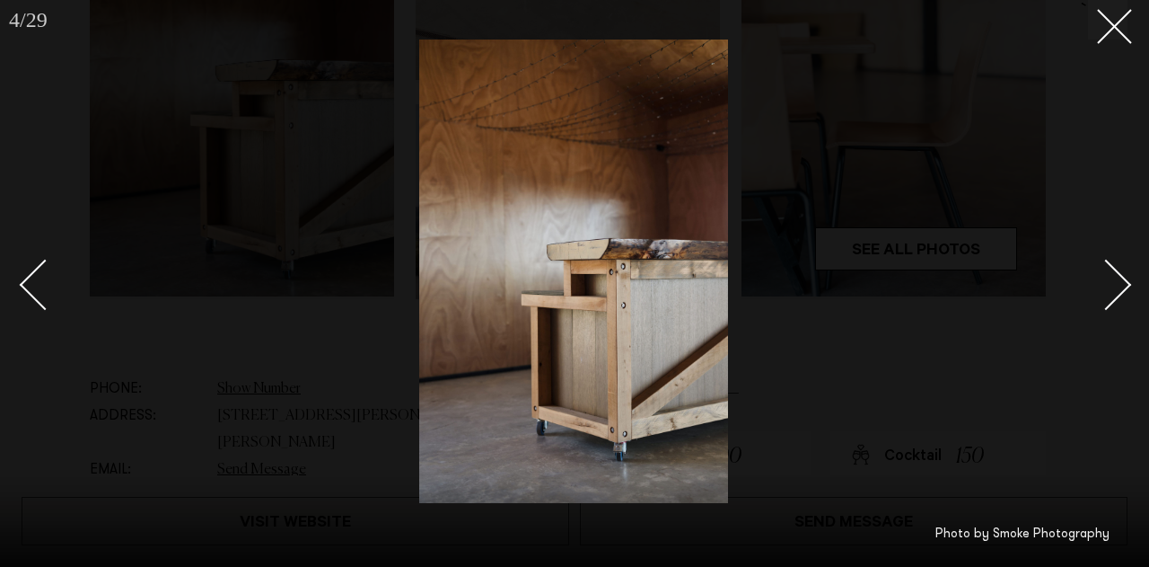
click at [1124, 295] on link at bounding box center [1096, 284] width 63 height 90
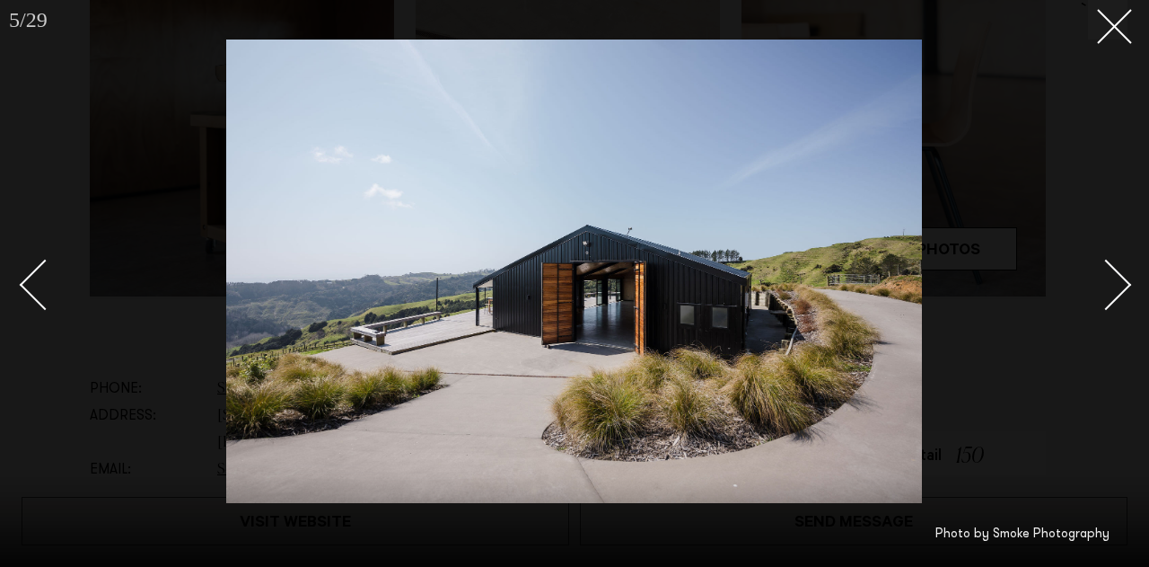
click at [1124, 295] on link at bounding box center [1096, 284] width 63 height 90
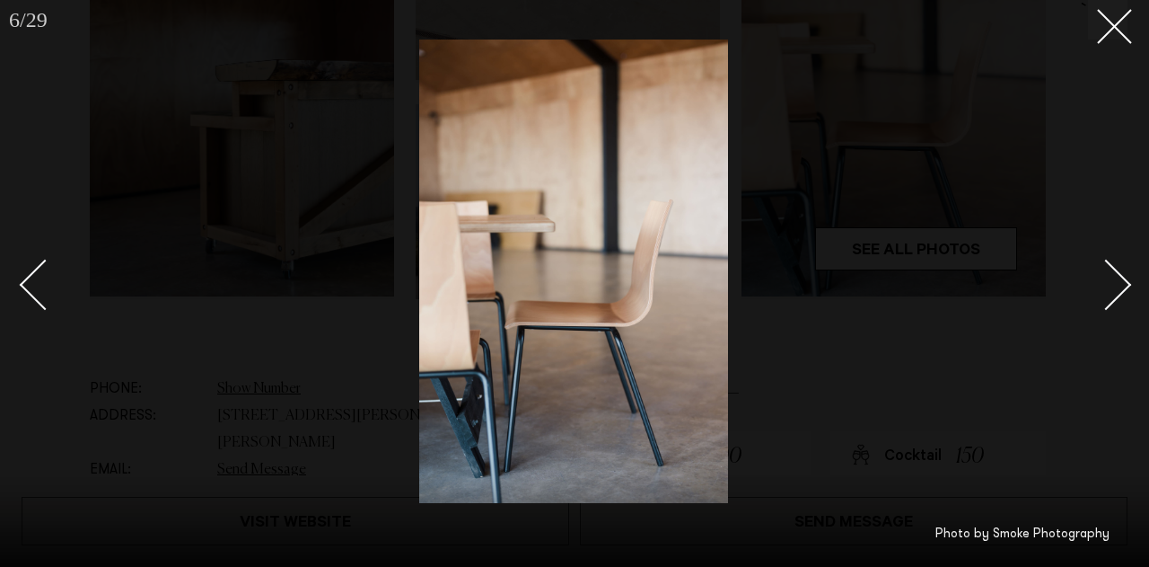
click at [1124, 295] on link at bounding box center [1096, 284] width 63 height 90
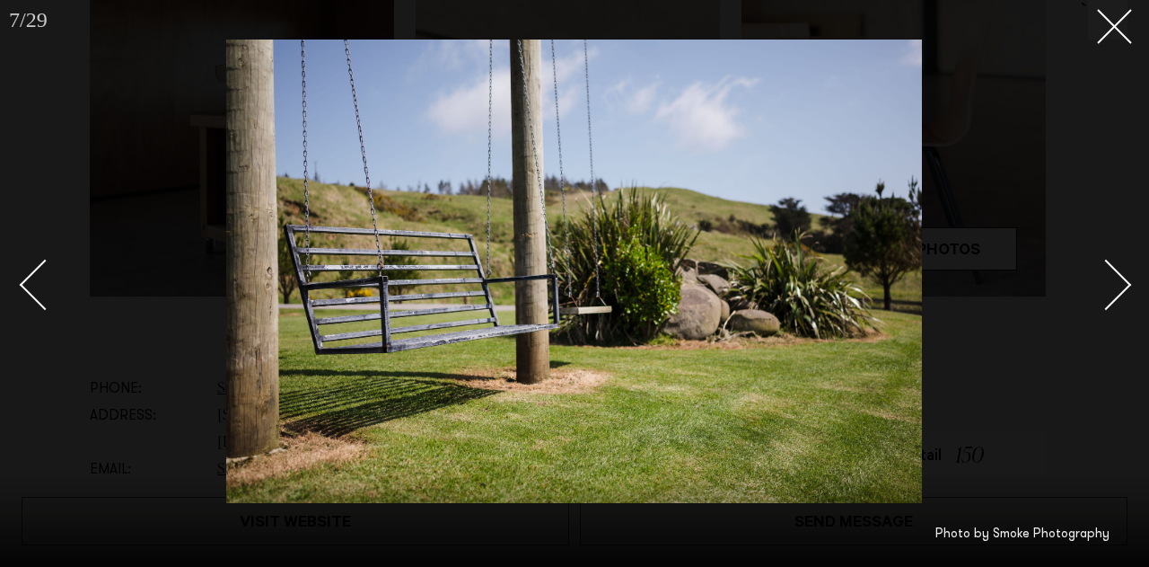
click at [1124, 295] on link at bounding box center [1096, 284] width 63 height 90
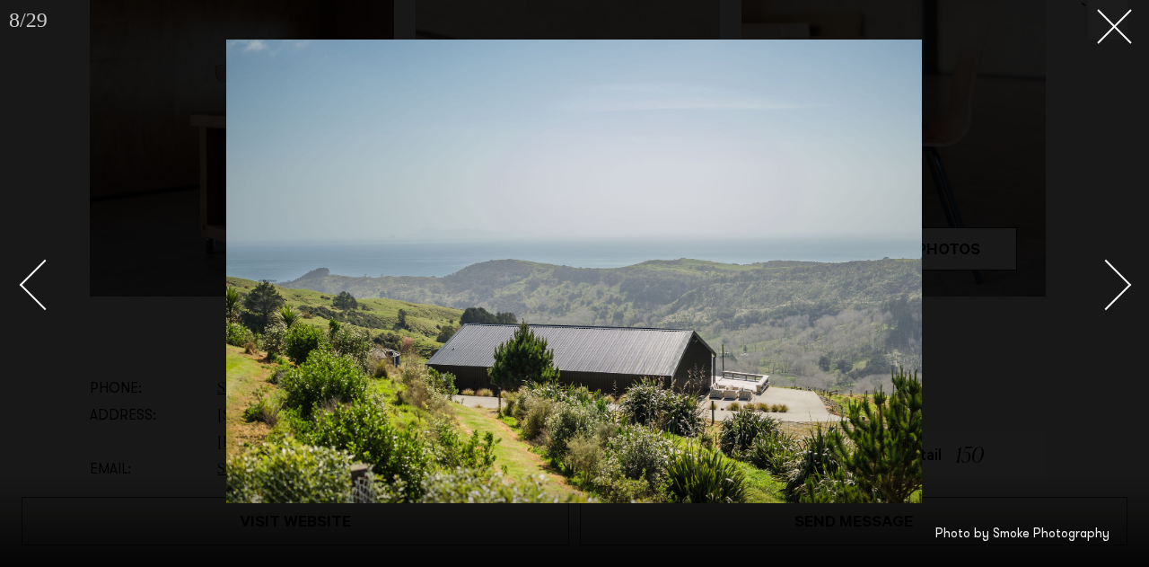
click at [1124, 295] on link at bounding box center [1096, 284] width 63 height 90
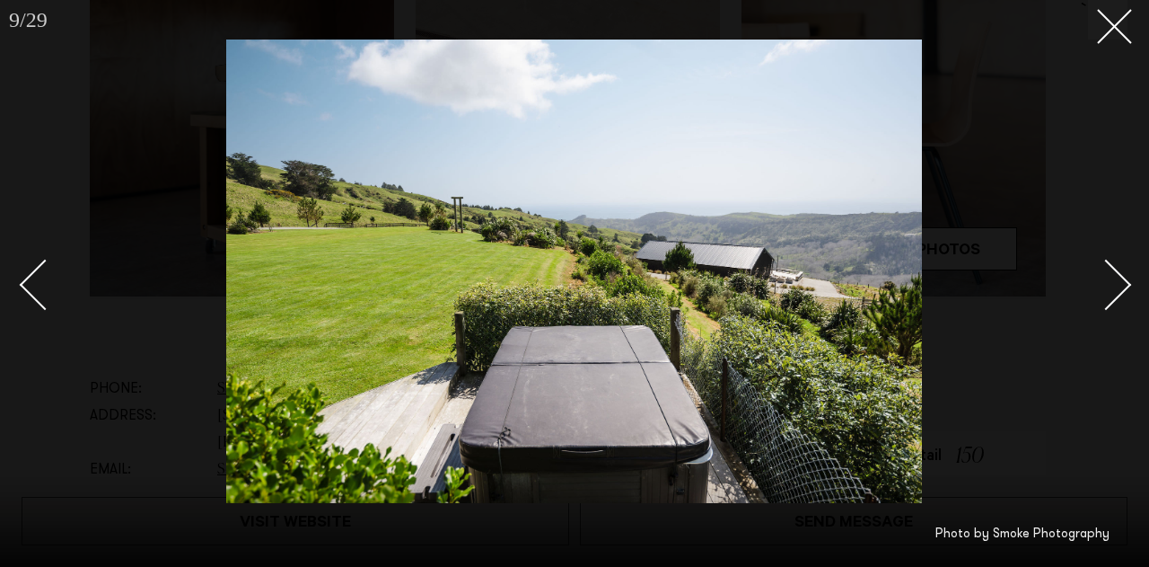
click at [1124, 295] on link at bounding box center [1096, 284] width 63 height 90
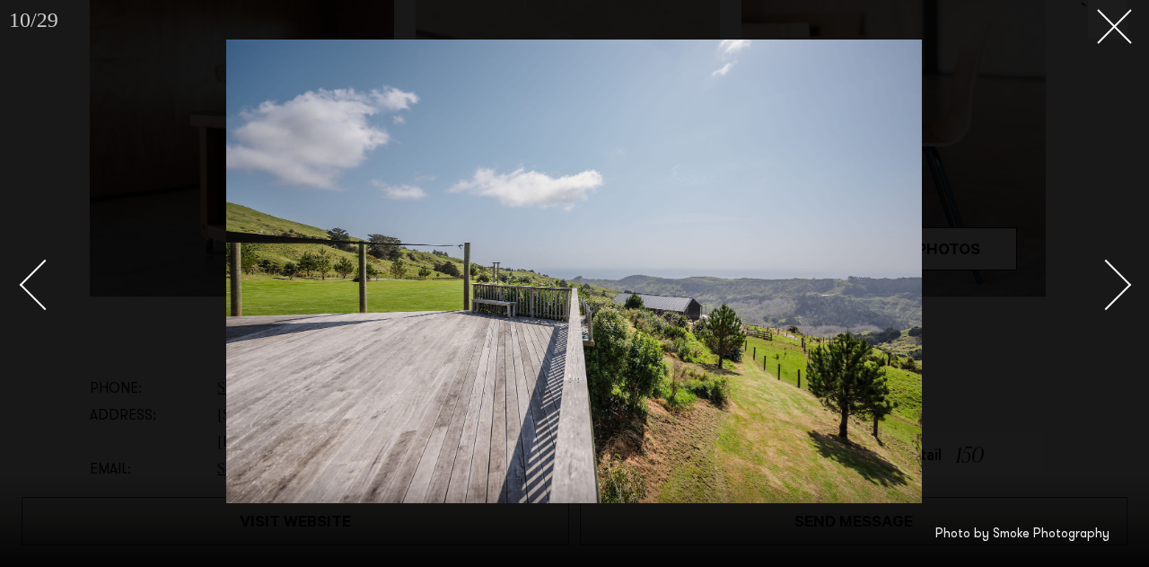
click at [1124, 295] on link at bounding box center [1096, 284] width 63 height 90
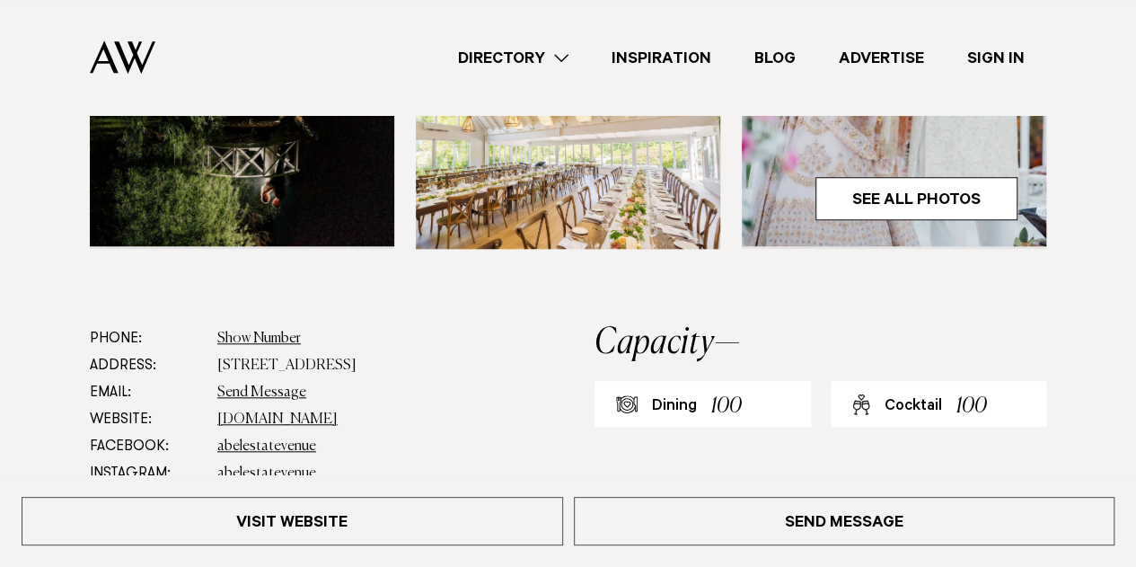
scroll to position [248, 0]
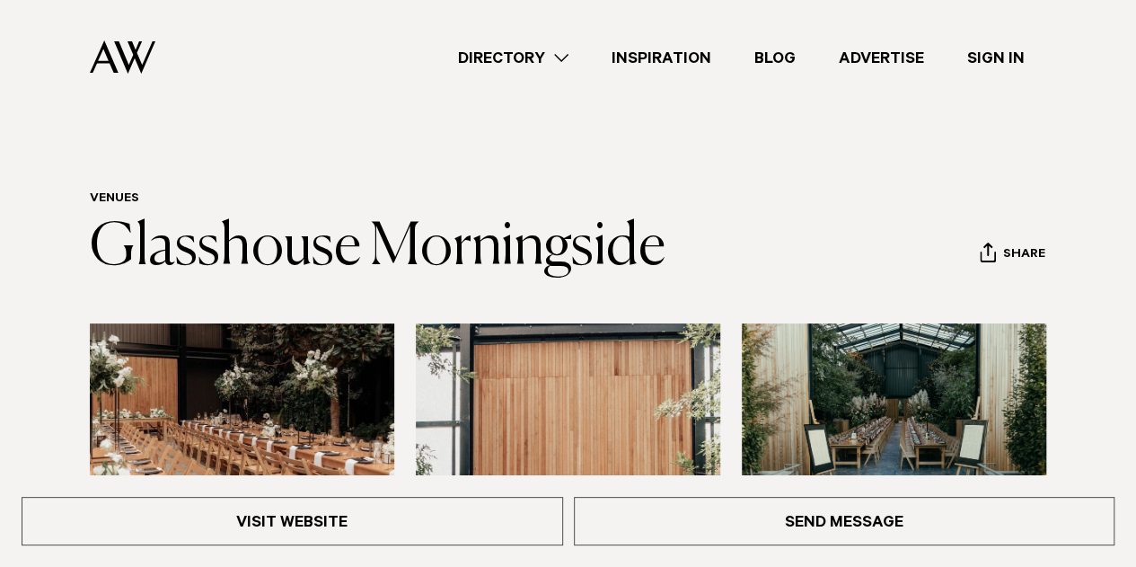
click at [498, 40] on div "Directory Hair & Makeup Flowers Venues Cakes & Sweets" at bounding box center [608, 57] width 876 height 115
click at [499, 70] on div "Directory Hair & Makeup Flowers Venues Cakes & Sweets" at bounding box center [608, 57] width 876 height 115
click at [502, 62] on link "Directory" at bounding box center [513, 58] width 154 height 24
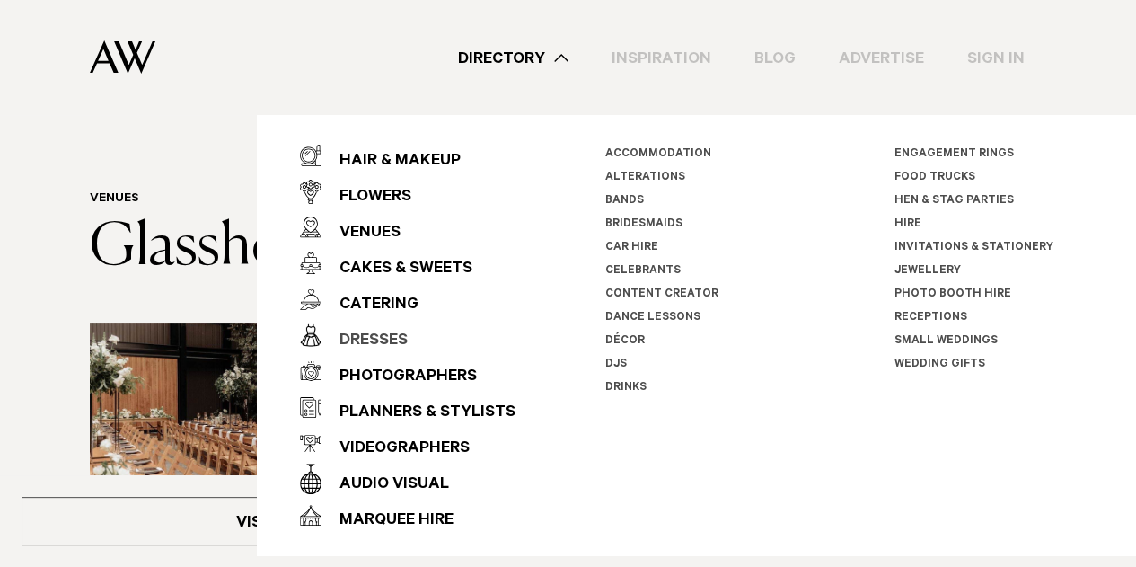
click at [389, 339] on div "Dresses" at bounding box center [364, 341] width 86 height 36
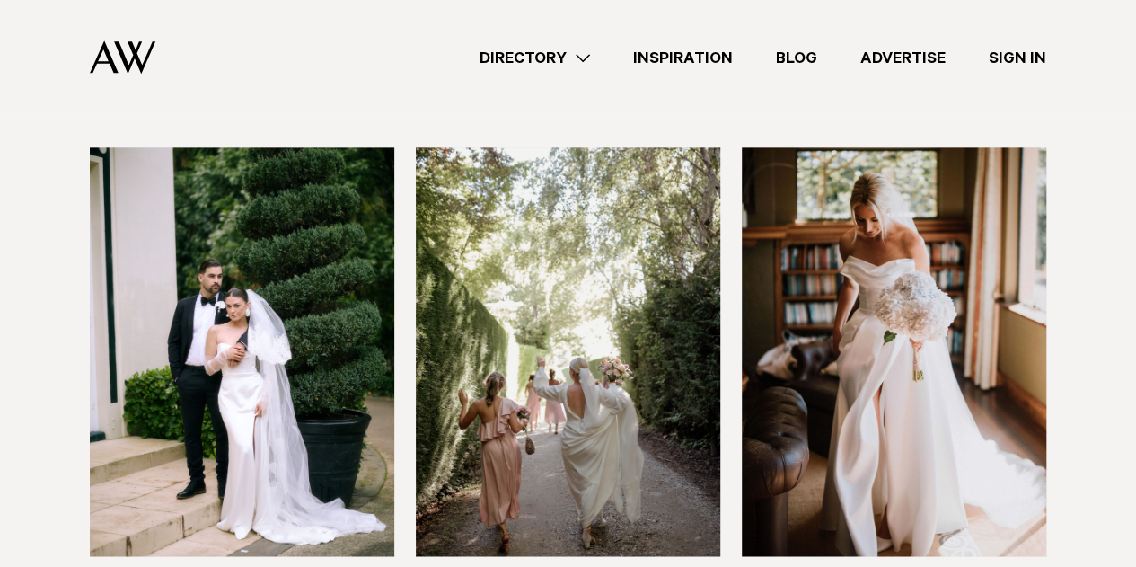
scroll to position [1092, 0]
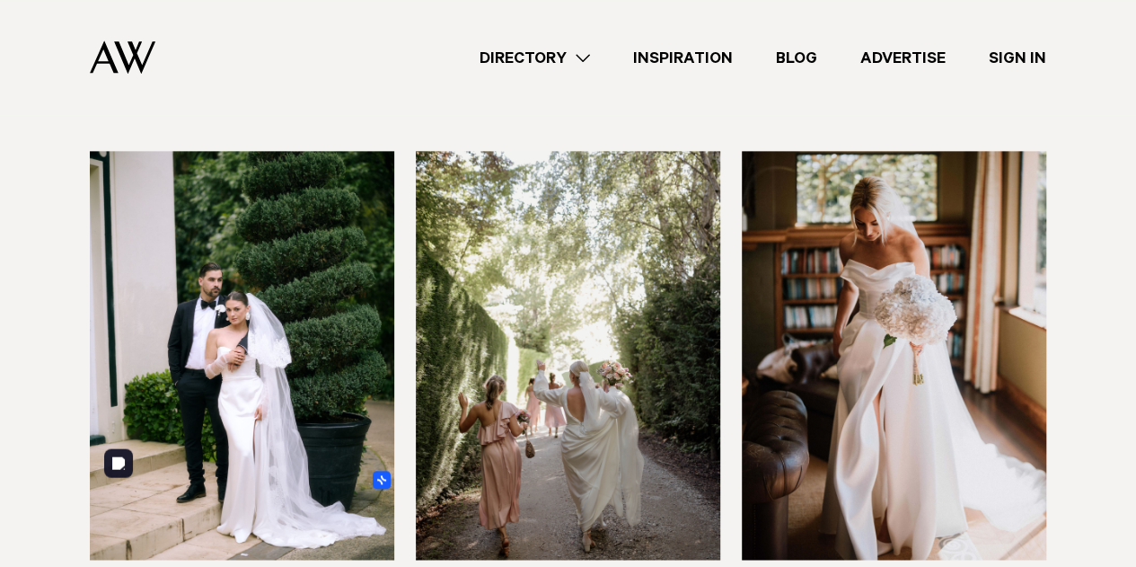
click at [174, 273] on img at bounding box center [242, 355] width 304 height 409
